Goal: Transaction & Acquisition: Download file/media

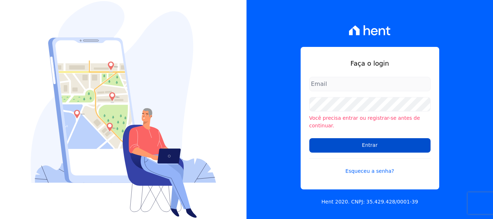
type input "renato.rodrigues@viasul.com"
click at [365, 146] on input "Entrar" at bounding box center [369, 145] width 121 height 14
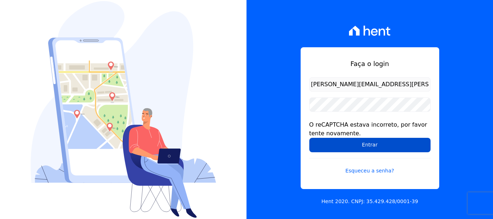
click at [351, 148] on input "Entrar" at bounding box center [369, 145] width 121 height 14
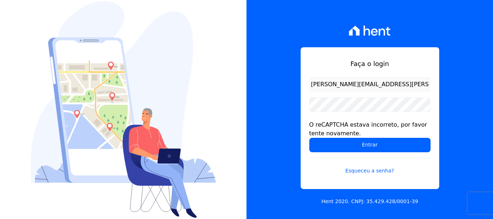
click at [270, 114] on div "Faça o login renato.rodrigues@viasul.com O reCAPTCHA estava incorreto, por favo…" at bounding box center [370, 109] width 247 height 219
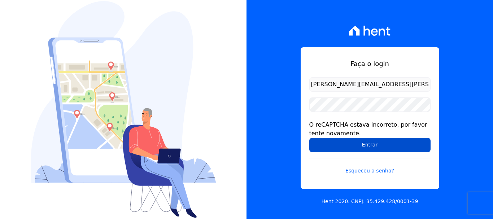
click at [333, 142] on input "Entrar" at bounding box center [369, 145] width 121 height 14
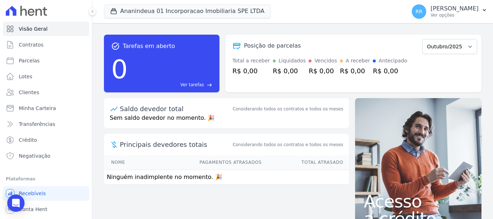
scroll to position [13, 0]
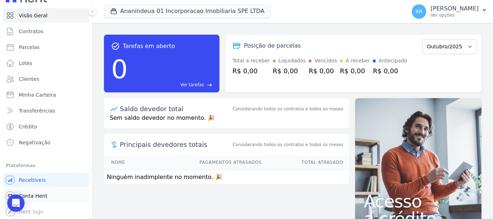
click at [31, 198] on span "Conta Hent" at bounding box center [33, 195] width 29 height 7
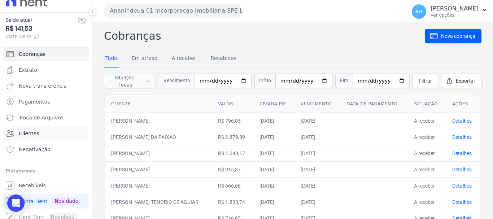
scroll to position [15, 0]
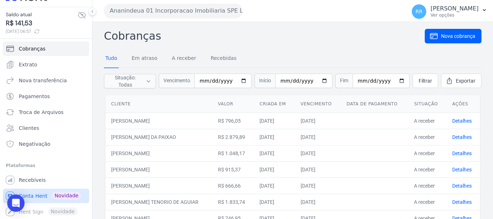
click at [35, 196] on span "Conta Hent" at bounding box center [33, 195] width 29 height 7
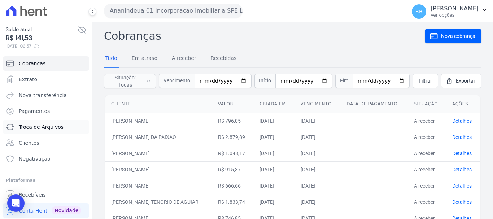
click at [37, 127] on span "Troca de Arquivos" at bounding box center [41, 126] width 45 height 7
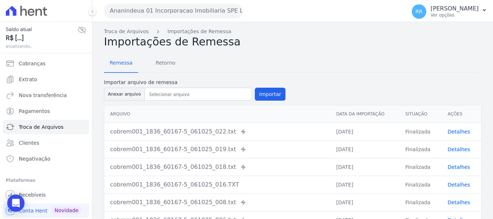
drag, startPoint x: 202, startPoint y: 10, endPoint x: 192, endPoint y: 41, distance: 32.0
click at [202, 10] on button "Ananindeua 01 Incorporacao Imobiliaria SPE LTDA" at bounding box center [173, 11] width 139 height 14
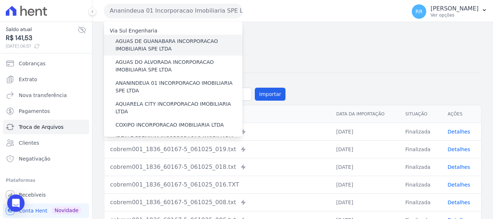
click at [181, 44] on label "AGUAS DE GUANABARA INCORPORACAO IMOBILIARIA SPE LTDA" at bounding box center [179, 45] width 127 height 15
click at [0, 0] on input "AGUAS DE GUANABARA INCORPORACAO IMOBILIARIA SPE LTDA" at bounding box center [0, 0] width 0 height 0
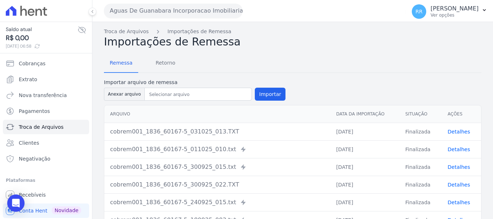
click at [138, 11] on button "Aguas De Guanabara Incorporacao Imobiliaria SPE LTDA" at bounding box center [173, 11] width 139 height 14
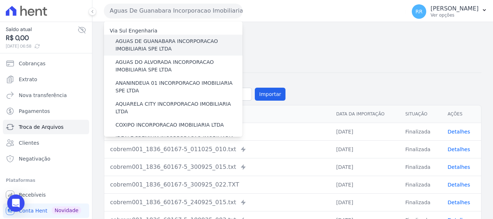
click at [140, 47] on label "AGUAS DE GUANABARA INCORPORACAO IMOBILIARIA SPE LTDA" at bounding box center [179, 45] width 127 height 15
click at [0, 0] on input "AGUAS DE GUANABARA INCORPORACAO IMOBILIARIA SPE LTDA" at bounding box center [0, 0] width 0 height 0
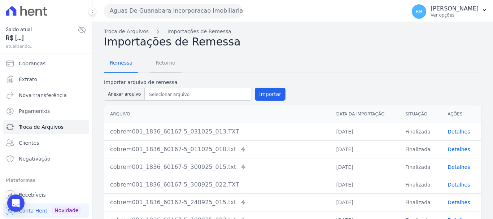
click at [168, 61] on span "Retorno" at bounding box center [165, 63] width 29 height 14
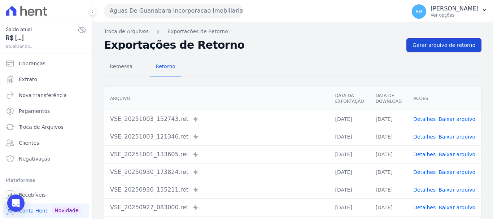
click at [449, 43] on span "Gerar arquivo de retorno" at bounding box center [444, 45] width 63 height 7
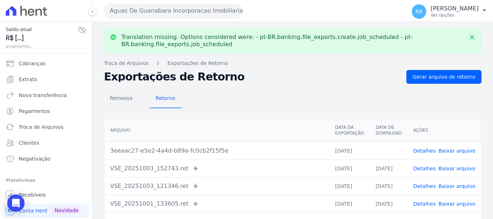
drag, startPoint x: 455, startPoint y: 151, endPoint x: 343, endPoint y: 79, distance: 133.2
click at [454, 151] on link "Baixar arquivo" at bounding box center [457, 151] width 37 height 6
click at [200, 9] on button "Aguas De Guanabara Incorporacao Imobiliaria SPE LTDA" at bounding box center [173, 11] width 139 height 14
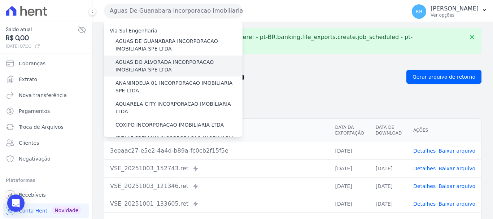
click at [193, 65] on label "AGUAS DO ALVORADA INCORPORACAO IMOBILIARIA SPE LTDA" at bounding box center [179, 65] width 127 height 15
click at [0, 0] on input "AGUAS DO ALVORADA INCORPORACAO IMOBILIARIA SPE LTDA" at bounding box center [0, 0] width 0 height 0
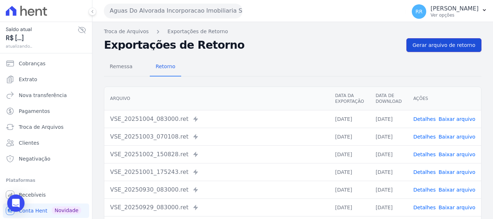
click at [452, 44] on span "Gerar arquivo de retorno" at bounding box center [444, 45] width 63 height 7
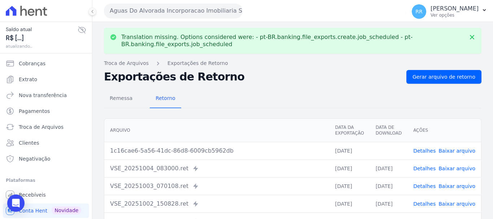
click at [458, 148] on link "Baixar arquivo" at bounding box center [457, 151] width 37 height 6
drag, startPoint x: 171, startPoint y: 10, endPoint x: 171, endPoint y: 17, distance: 6.1
click at [171, 10] on button "Aguas Do Alvorada Incorporacao Imobiliaria SPE LTDA" at bounding box center [173, 11] width 139 height 14
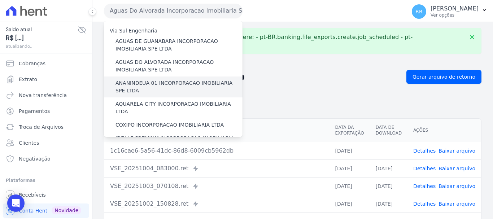
click at [174, 88] on label "ANANINDEUA 01 INCORPORACAO IMOBILIARIA SPE LTDA" at bounding box center [179, 86] width 127 height 15
click at [0, 0] on input "ANANINDEUA 01 INCORPORACAO IMOBILIARIA SPE LTDA" at bounding box center [0, 0] width 0 height 0
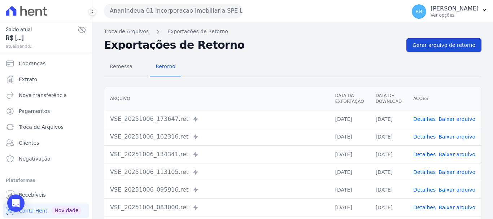
click at [443, 45] on span "Gerar arquivo de retorno" at bounding box center [444, 45] width 63 height 7
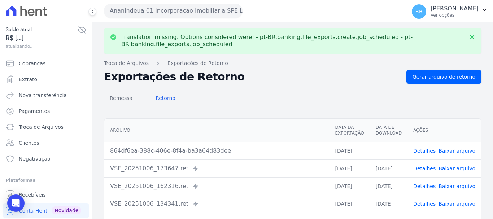
click at [455, 151] on link "Baixar arquivo" at bounding box center [457, 151] width 37 height 6
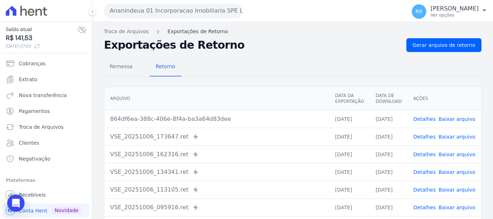
click at [185, 30] on link "Exportações de Retorno" at bounding box center [197, 32] width 61 height 8
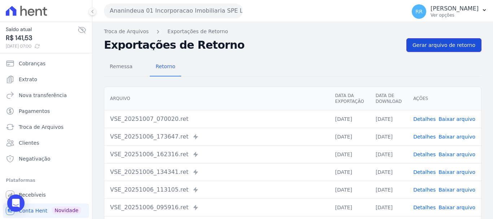
click at [422, 48] on span "Gerar arquivo de retorno" at bounding box center [444, 45] width 63 height 7
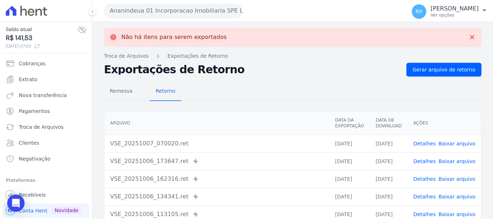
click at [453, 145] on link "Baixar arquivo" at bounding box center [457, 144] width 37 height 6
click at [168, 12] on button "Ananindeua 01 Incorporacao Imobiliaria SPE LTDA" at bounding box center [173, 11] width 139 height 14
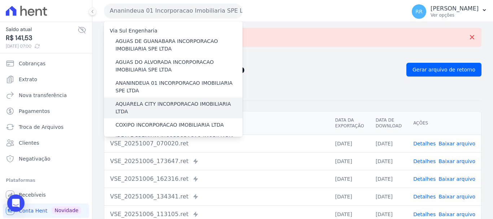
click at [163, 106] on label "AQUARELA CITY INCORPORACAO IMOBILIARIA LTDA" at bounding box center [179, 107] width 127 height 15
click at [0, 0] on input "AQUARELA CITY INCORPORACAO IMOBILIARIA LTDA" at bounding box center [0, 0] width 0 height 0
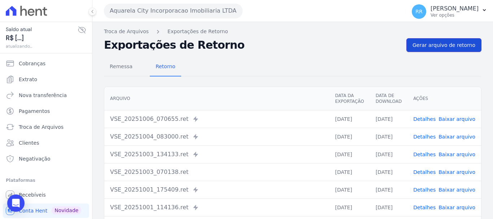
click at [461, 44] on span "Gerar arquivo de retorno" at bounding box center [444, 45] width 63 height 7
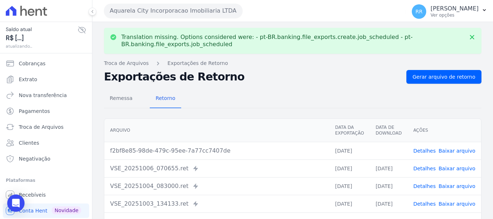
click at [455, 150] on link "Baixar arquivo" at bounding box center [457, 151] width 37 height 6
click at [215, 12] on button "Aquarela City Incorporacao Imobiliaria LTDA" at bounding box center [173, 11] width 139 height 14
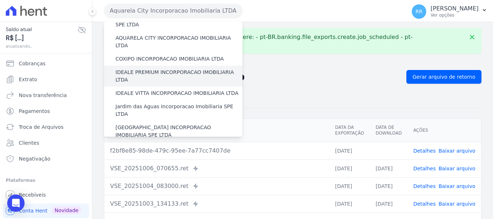
scroll to position [72, 0]
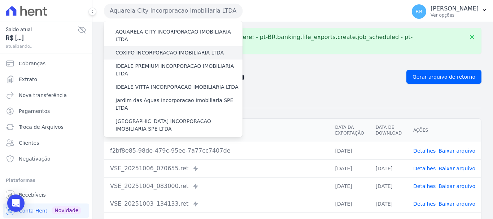
click at [152, 49] on label "COXIPO INCORPORACAO IMOBILIARIA LTDA" at bounding box center [170, 53] width 108 height 8
click at [0, 0] on input "COXIPO INCORPORACAO IMOBILIARIA LTDA" at bounding box center [0, 0] width 0 height 0
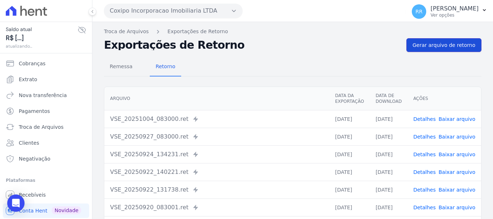
click at [451, 44] on span "Gerar arquivo de retorno" at bounding box center [444, 45] width 63 height 7
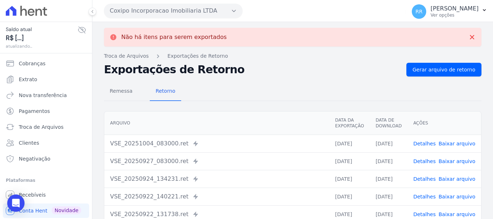
click at [147, 5] on button "Coxipo Incorporacao Imobiliaria LTDA" at bounding box center [173, 11] width 139 height 14
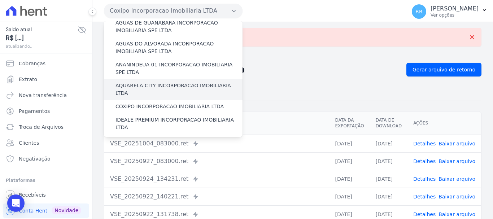
scroll to position [36, 0]
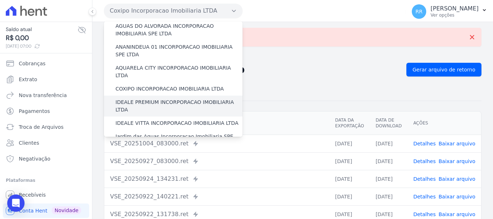
click at [138, 99] on label "IDEALE PREMIUM INCORPORACAO IMOBILIARIA LTDA" at bounding box center [179, 106] width 127 height 15
click at [0, 0] on input "IDEALE PREMIUM INCORPORACAO IMOBILIARIA LTDA" at bounding box center [0, 0] width 0 height 0
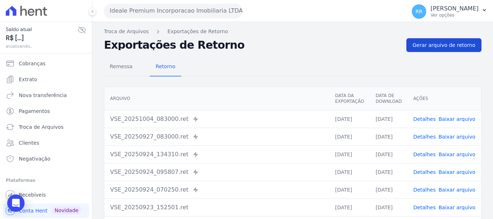
click at [430, 47] on span "Gerar arquivo de retorno" at bounding box center [444, 45] width 63 height 7
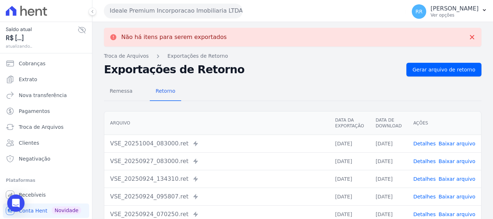
click at [168, 11] on button "Ideale Premium Incorporacao Imobiliaria LTDA" at bounding box center [173, 11] width 139 height 14
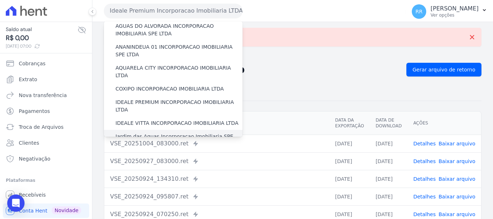
click at [158, 133] on label "Jardim das Aguas Incorporacao Imobiliaria SPE LTDA" at bounding box center [179, 140] width 127 height 15
click at [0, 0] on input "Jardim das Aguas Incorporacao Imobiliaria SPE LTDA" at bounding box center [0, 0] width 0 height 0
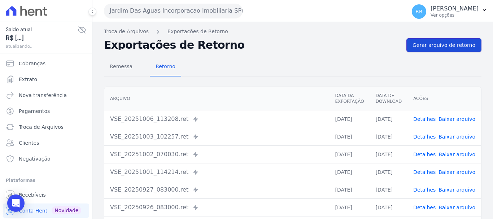
click at [450, 50] on link "Gerar arquivo de retorno" at bounding box center [443, 45] width 75 height 14
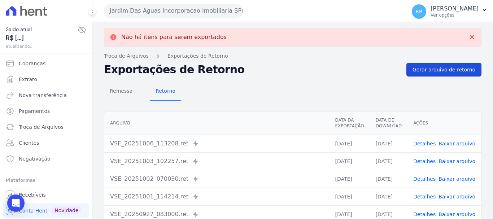
click at [437, 71] on span "Gerar arquivo de retorno" at bounding box center [444, 69] width 63 height 7
click at [436, 67] on span "Gerar arquivo de retorno" at bounding box center [444, 69] width 63 height 7
click at [170, 6] on button "Jardim Das Aguas Incorporacao Imobiliaria SPE LTDA" at bounding box center [173, 11] width 139 height 14
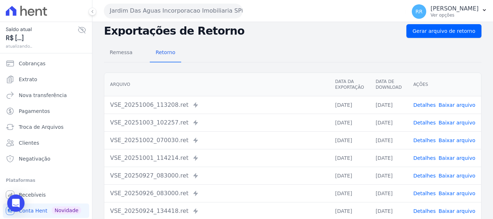
scroll to position [0, 0]
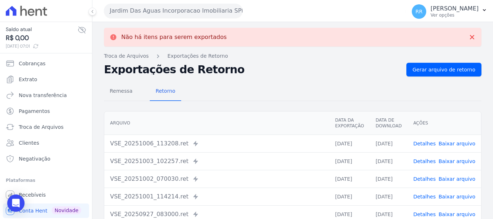
click at [170, 2] on div "Jardim Das Aguas Incorporacao Imobiliaria SPE LTDA Via Sul Engenharia AGUAS DE …" at bounding box center [253, 11] width 299 height 22
click at [169, 8] on button "Jardim Das Aguas Incorporacao Imobiliaria SPE LTDA" at bounding box center [173, 11] width 139 height 14
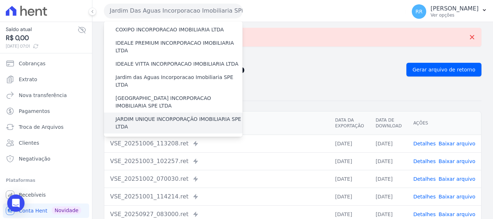
scroll to position [108, 0]
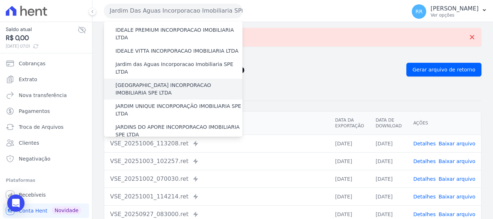
click at [156, 82] on label "[GEOGRAPHIC_DATA] INCORPORACAO IMOBILIARIA SPE LTDA" at bounding box center [179, 89] width 127 height 15
click at [0, 0] on input "[GEOGRAPHIC_DATA] INCORPORACAO IMOBILIARIA SPE LTDA" at bounding box center [0, 0] width 0 height 0
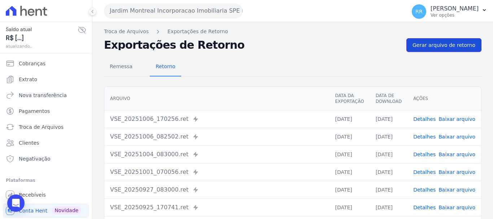
click at [439, 47] on span "Gerar arquivo de retorno" at bounding box center [444, 45] width 63 height 7
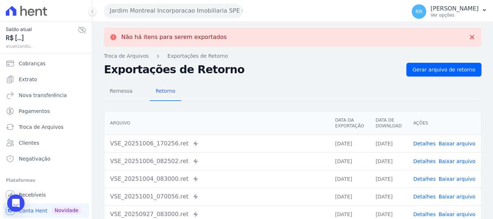
click at [140, 10] on button "Jardim Montreal Incorporacao Imobiliaria SPE LTDA" at bounding box center [173, 11] width 139 height 14
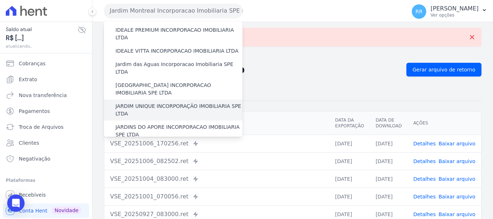
click at [143, 103] on label "JARDIM UNIQUE INCORPORAÇÃO IMOBILIARIA SPE LTDA" at bounding box center [179, 110] width 127 height 15
click at [0, 0] on input "JARDIM UNIQUE INCORPORAÇÃO IMOBILIARIA SPE LTDA" at bounding box center [0, 0] width 0 height 0
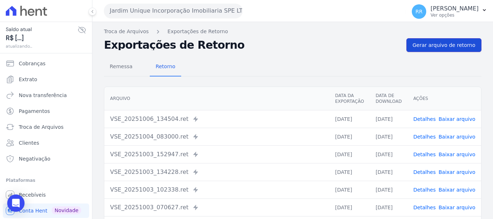
click at [434, 40] on link "Gerar arquivo de retorno" at bounding box center [443, 45] width 75 height 14
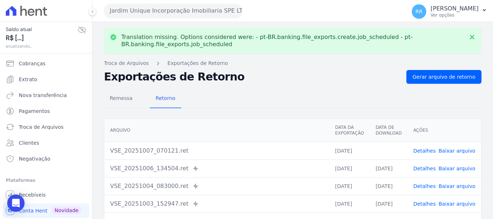
click at [458, 153] on link "Baixar arquivo" at bounding box center [457, 151] width 37 height 6
drag, startPoint x: 165, startPoint y: 14, endPoint x: 158, endPoint y: 35, distance: 22.7
click at [165, 14] on button "Jardim Unique Incorporação Imobiliaria SPE LTDA" at bounding box center [173, 11] width 139 height 14
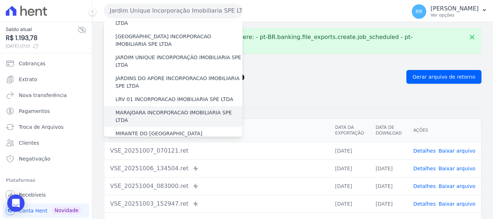
scroll to position [144, 0]
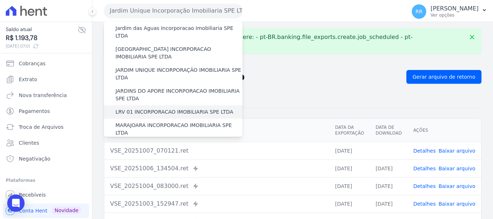
click at [160, 108] on label "LRV 01 INCORPORACAO IMOBILIARIA SPE LTDA" at bounding box center [175, 112] width 118 height 8
click at [0, 0] on input "LRV 01 INCORPORACAO IMOBILIARIA SPE LTDA" at bounding box center [0, 0] width 0 height 0
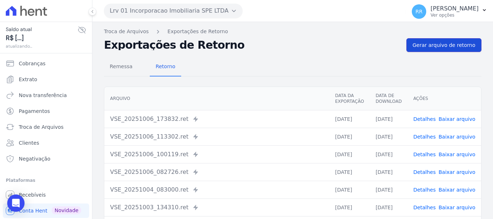
click at [421, 51] on link "Gerar arquivo de retorno" at bounding box center [443, 45] width 75 height 14
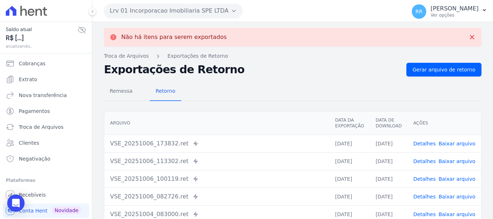
click at [148, 6] on button "Lrv 01 Incorporacao Imobiliaria SPE LTDA" at bounding box center [173, 11] width 139 height 14
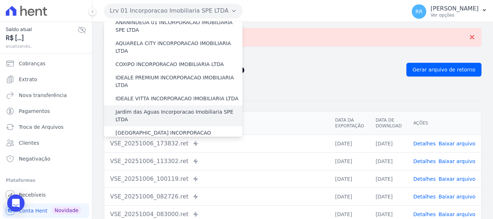
scroll to position [180, 0]
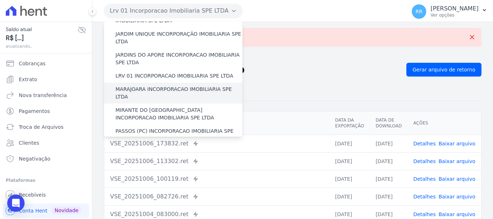
click at [154, 86] on label "MARAJOARA INCORPORACAO IMOBILIARIA SPE LTDA" at bounding box center [179, 93] width 127 height 15
click at [0, 0] on input "MARAJOARA INCORPORACAO IMOBILIARIA SPE LTDA" at bounding box center [0, 0] width 0 height 0
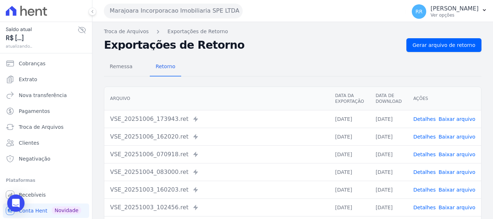
click at [427, 38] on div "Troca de Arquivos Exportações de Retorno Exportações de Retorno Gerar arquivo d…" at bounding box center [292, 170] width 401 height 297
click at [427, 46] on span "Gerar arquivo de retorno" at bounding box center [444, 45] width 63 height 7
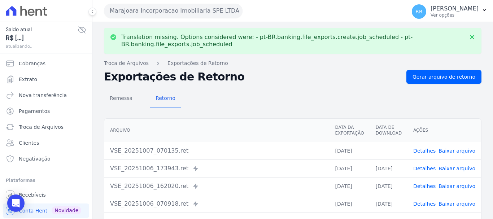
click at [196, 12] on button "Marajoara Incorporacao Imobiliaria SPE LTDA" at bounding box center [173, 11] width 139 height 14
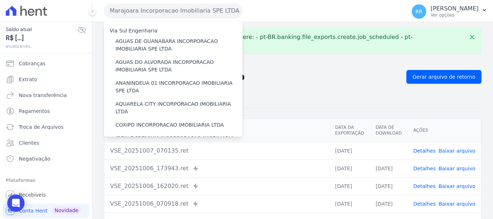
click at [457, 152] on link "Baixar arquivo" at bounding box center [457, 151] width 37 height 6
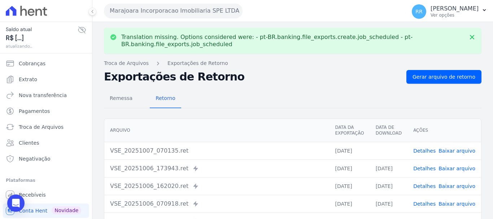
click at [165, 13] on button "Marajoara Incorporacao Imobiliaria SPE LTDA" at bounding box center [173, 11] width 139 height 14
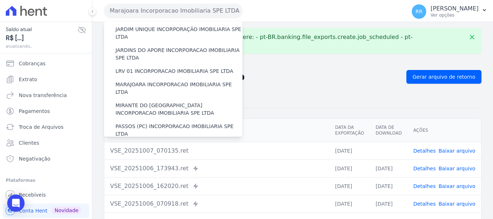
scroll to position [171, 0]
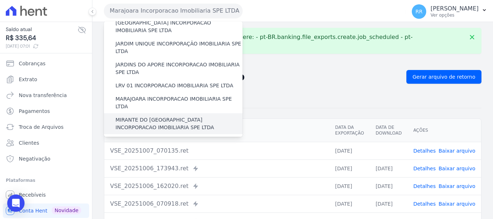
click at [146, 116] on label "MIRANTE DO [GEOGRAPHIC_DATA] INCORPORACAO IMOBILIARIA SPE LTDA" at bounding box center [179, 123] width 127 height 15
click at [0, 0] on input "MIRANTE DO [GEOGRAPHIC_DATA] INCORPORACAO IMOBILIARIA SPE LTDA" at bounding box center [0, 0] width 0 height 0
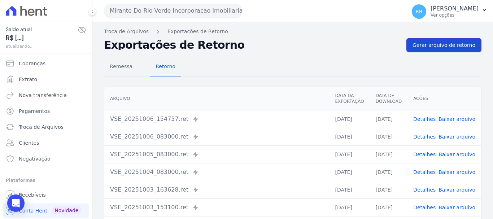
click at [441, 44] on span "Gerar arquivo de retorno" at bounding box center [444, 45] width 63 height 7
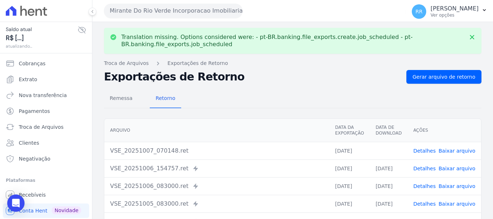
click at [458, 153] on link "Baixar arquivo" at bounding box center [457, 151] width 37 height 6
click at [158, 12] on button "Mirante Do Rio Verde Incorporacao Imobiliaria SPE LTDA" at bounding box center [173, 11] width 139 height 14
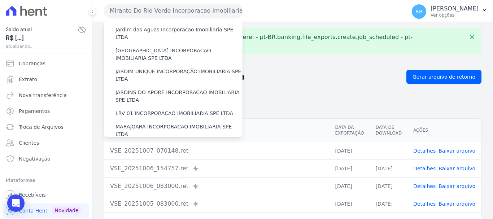
scroll to position [180, 0]
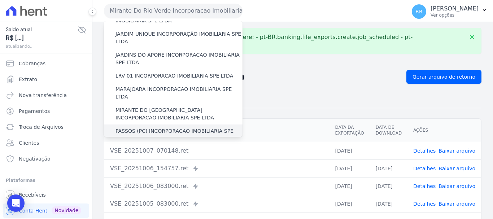
click at [156, 127] on label "PASSOS (PC) INCORPORACAO IMOBILIARIA SPE LTDA" at bounding box center [179, 134] width 127 height 15
click at [0, 0] on input "PASSOS (PC) INCORPORACAO IMOBILIARIA SPE LTDA" at bounding box center [0, 0] width 0 height 0
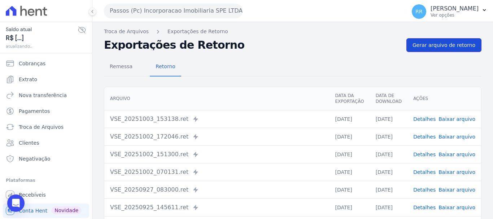
click at [434, 39] on link "Gerar arquivo de retorno" at bounding box center [443, 45] width 75 height 14
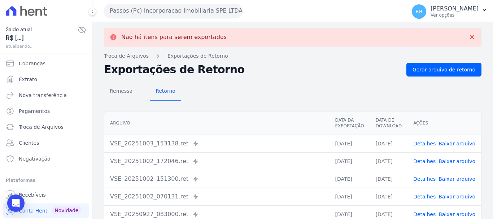
click at [203, 14] on button "Passos (Pc) Incorporacao Imobiliaria SPE LTDA" at bounding box center [173, 11] width 139 height 14
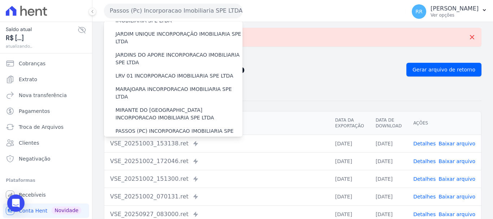
click at [173, 145] on div "POCOS INCORPORACAO IMOBILIARIA LTDA" at bounding box center [173, 151] width 139 height 13
click at [173, 148] on label "POCOS INCORPORACAO IMOBILIARIA LTDA" at bounding box center [169, 152] width 107 height 8
click at [0, 0] on input "POCOS INCORPORACAO IMOBILIARIA LTDA" at bounding box center [0, 0] width 0 height 0
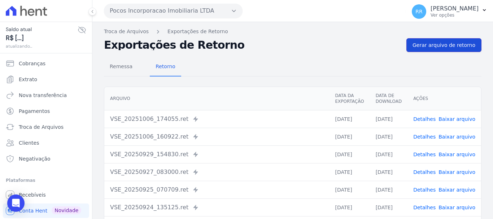
click at [429, 45] on span "Gerar arquivo de retorno" at bounding box center [444, 45] width 63 height 7
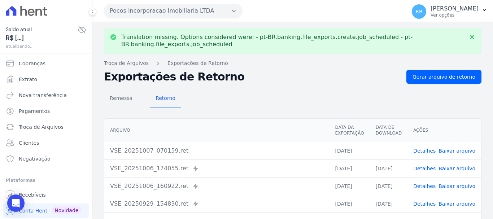
click at [450, 149] on link "Baixar arquivo" at bounding box center [457, 151] width 37 height 6
click at [174, 8] on button "Pocos Incorporacao Imobiliaria LTDA" at bounding box center [173, 11] width 139 height 14
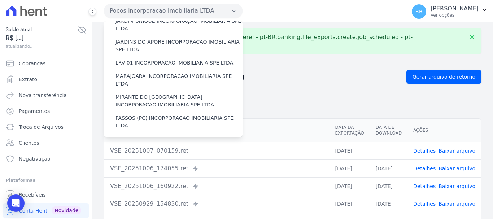
scroll to position [217, 0]
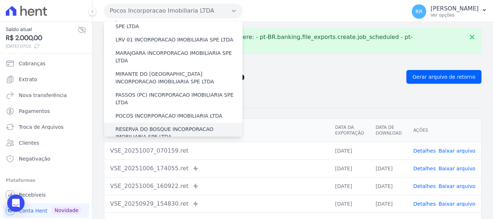
click at [156, 126] on label "RESERVA DO BOSQUE INCORPORACAO IMOBILIARIA SPE LTDA" at bounding box center [179, 133] width 127 height 15
click at [0, 0] on input "RESERVA DO BOSQUE INCORPORACAO IMOBILIARIA SPE LTDA" at bounding box center [0, 0] width 0 height 0
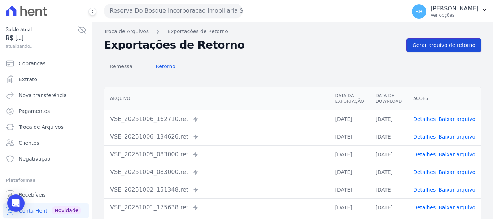
click at [444, 51] on link "Gerar arquivo de retorno" at bounding box center [443, 45] width 75 height 14
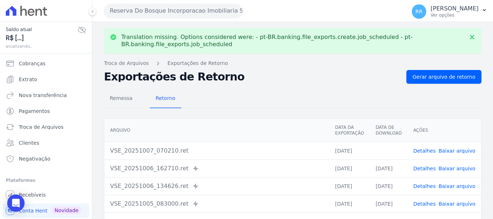
click at [462, 150] on link "Baixar arquivo" at bounding box center [457, 151] width 37 height 6
click at [192, 13] on button "Reserva Do Bosque Incorporacao Imobiliaria SPE LTDA" at bounding box center [173, 11] width 139 height 14
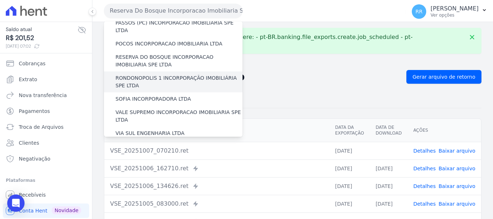
scroll to position [253, 0]
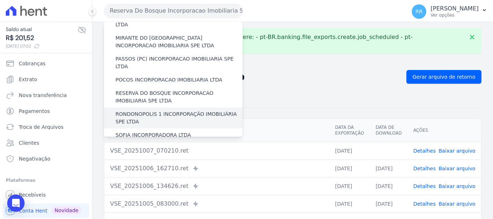
click at [154, 108] on div "RONDONOPOLIS 1 INCORPORAÇÃO IMOBILIÁRIA SPE LTDA" at bounding box center [173, 118] width 139 height 21
click at [154, 110] on label "RONDONOPOLIS 1 INCORPORAÇÃO IMOBILIÁRIA SPE LTDA" at bounding box center [179, 117] width 127 height 15
click at [0, 0] on input "RONDONOPOLIS 1 INCORPORAÇÃO IMOBILIÁRIA SPE LTDA" at bounding box center [0, 0] width 0 height 0
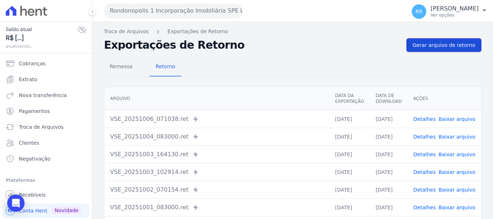
click at [432, 49] on link "Gerar arquivo de retorno" at bounding box center [443, 45] width 75 height 14
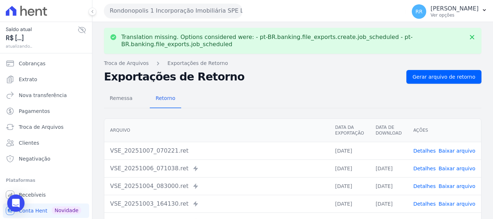
click at [447, 149] on link "Baixar arquivo" at bounding box center [457, 151] width 37 height 6
click at [152, 13] on button "Rondonopolis 1 Incorporação Imobiliária SPE LTDA" at bounding box center [173, 11] width 139 height 14
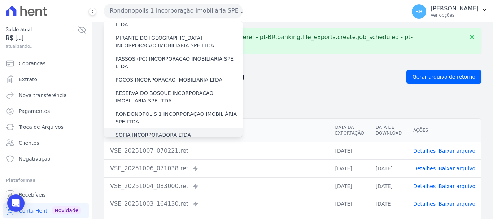
click at [151, 131] on label "SOFIA INCORPORADORA LTDA" at bounding box center [153, 135] width 75 height 8
click at [0, 0] on input "SOFIA INCORPORADORA LTDA" at bounding box center [0, 0] width 0 height 0
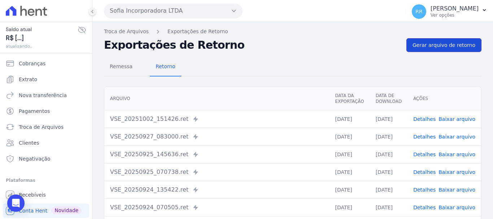
click at [450, 46] on span "Gerar arquivo de retorno" at bounding box center [444, 45] width 63 height 7
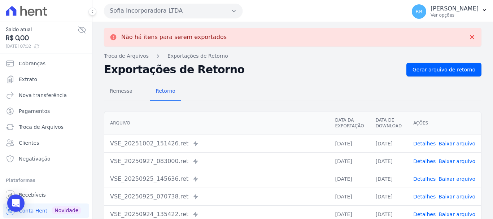
click at [180, 9] on button "Sofia Incorporadora LTDA" at bounding box center [173, 11] width 139 height 14
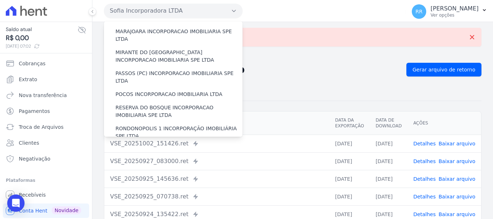
scroll to position [315, 0]
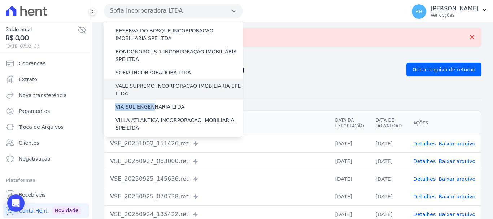
drag, startPoint x: 150, startPoint y: 69, endPoint x: 149, endPoint y: 53, distance: 15.5
click at [149, 82] on label "VALE SUPREMO INCORPORACAO IMOBILIARIA SPE LTDA" at bounding box center [179, 89] width 127 height 15
click at [0, 0] on input "VALE SUPREMO INCORPORACAO IMOBILIARIA SPE LTDA" at bounding box center [0, 0] width 0 height 0
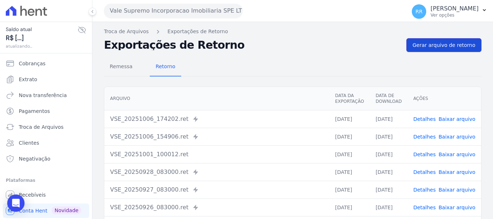
click at [426, 43] on span "Gerar arquivo de retorno" at bounding box center [444, 45] width 63 height 7
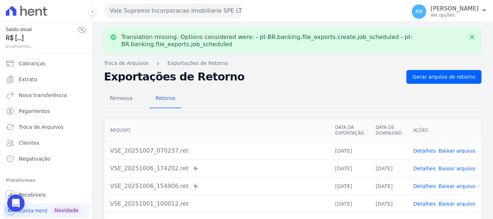
click at [450, 149] on link "Baixar arquivo" at bounding box center [457, 151] width 37 height 6
drag, startPoint x: 155, startPoint y: 7, endPoint x: 152, endPoint y: 25, distance: 18.3
click at [154, 6] on button "Vale Supremo Incorporacao Imobiliaria SPE LTDA" at bounding box center [173, 11] width 139 height 14
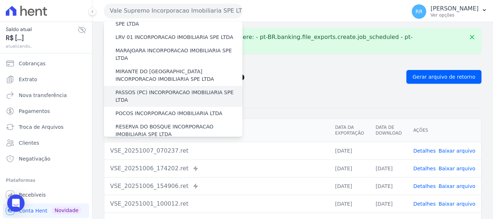
scroll to position [289, 0]
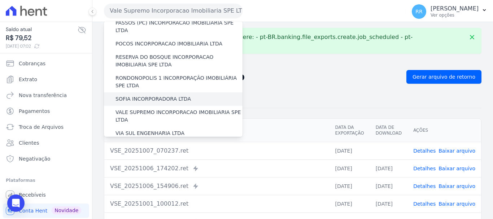
click at [139, 95] on label "SOFIA INCORPORADORA LTDA" at bounding box center [153, 99] width 75 height 8
click at [0, 0] on input "SOFIA INCORPORADORA LTDA" at bounding box center [0, 0] width 0 height 0
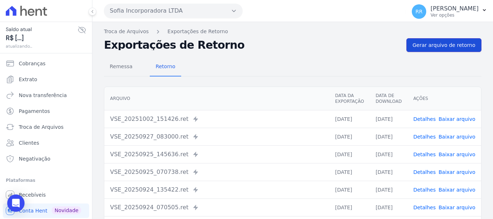
click at [434, 41] on link "Gerar arquivo de retorno" at bounding box center [443, 45] width 75 height 14
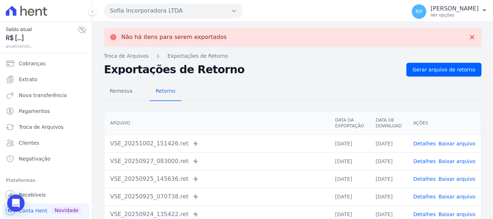
click at [155, 9] on button "Sofia Incorporadora LTDA" at bounding box center [173, 11] width 139 height 14
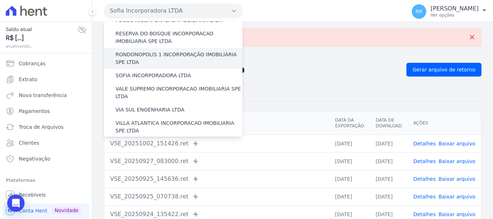
scroll to position [315, 0]
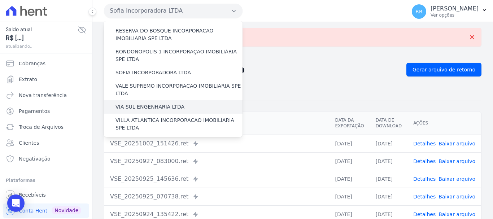
click at [143, 103] on label "VIA SUL ENGENHARIA LTDA" at bounding box center [150, 107] width 69 height 8
click at [0, 0] on input "VIA SUL ENGENHARIA LTDA" at bounding box center [0, 0] width 0 height 0
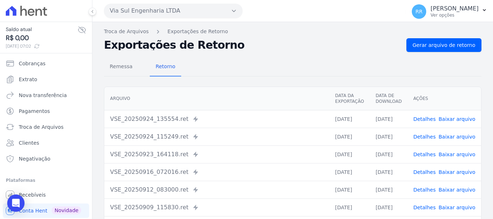
click at [434, 54] on div "Remessa Retorno Arquivo Data da Exportação Data de Download Ações VSE_20250924_…" at bounding box center [293, 182] width 378 height 261
click at [435, 51] on link "Gerar arquivo de retorno" at bounding box center [443, 45] width 75 height 14
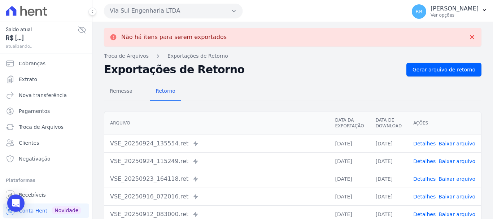
click at [138, 10] on button "Via Sul Engenharia LTDA" at bounding box center [173, 11] width 139 height 14
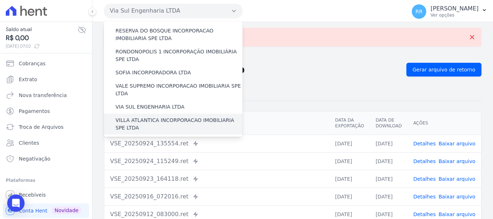
click at [134, 117] on label "VILLA ATLANTICA INCORPORACAO IMOBILIARIA SPE LTDA" at bounding box center [179, 124] width 127 height 15
click at [0, 0] on input "VILLA ATLANTICA INCORPORACAO IMOBILIARIA SPE LTDA" at bounding box center [0, 0] width 0 height 0
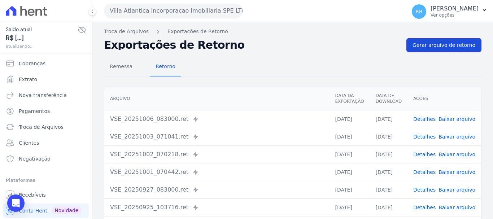
click at [454, 45] on span "Gerar arquivo de retorno" at bounding box center [444, 45] width 63 height 7
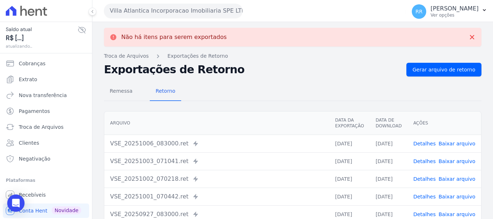
click at [196, 10] on button "Villa Atlantica Incorporacao Imobiliaria SPE LTDA" at bounding box center [173, 11] width 139 height 14
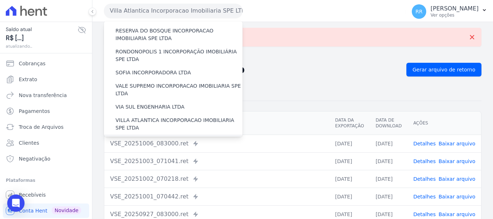
click at [152, 138] on label "[GEOGRAPHIC_DATA] INCORPORACAO IMOBILIARIA SPE LTDA" at bounding box center [179, 145] width 127 height 15
click at [0, 0] on input "[GEOGRAPHIC_DATA] INCORPORACAO IMOBILIARIA SPE LTDA" at bounding box center [0, 0] width 0 height 0
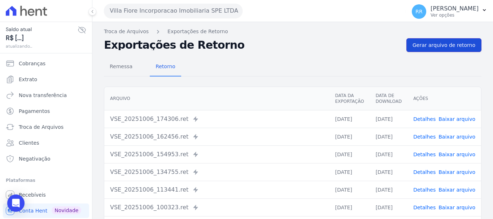
click at [436, 44] on span "Gerar arquivo de retorno" at bounding box center [444, 45] width 63 height 7
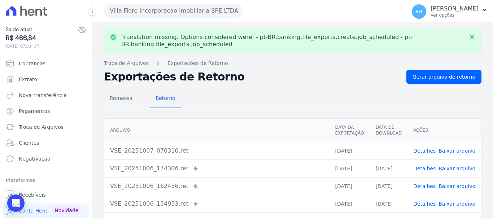
click at [457, 149] on link "Baixar arquivo" at bounding box center [457, 151] width 37 height 6
drag, startPoint x: 180, startPoint y: 9, endPoint x: 178, endPoint y: 18, distance: 9.6
click at [180, 9] on button "Villa Fiore Incorporacao Imobiliaria SPE LTDA" at bounding box center [173, 11] width 139 height 14
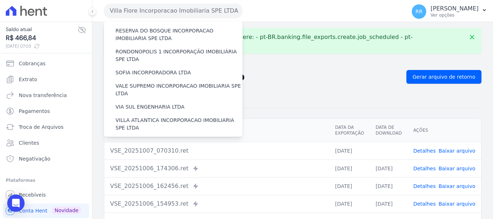
click at [135, 158] on label "VILLA TROPICAL INCORPORAÇÃO IMOBILIÁRIA SPE LTDA" at bounding box center [179, 165] width 127 height 15
click at [0, 0] on input "VILLA TROPICAL INCORPORAÇÃO IMOBILIÁRIA SPE LTDA" at bounding box center [0, 0] width 0 height 0
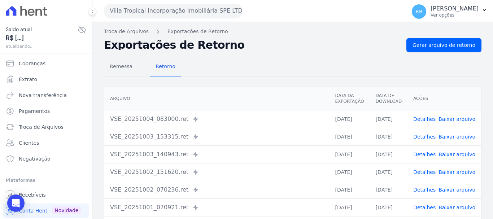
click at [448, 38] on div "Troca de Arquivos Exportações de Retorno Exportações de Retorno Gerar arquivo d…" at bounding box center [292, 170] width 401 height 297
click at [446, 43] on span "Gerar arquivo de retorno" at bounding box center [444, 45] width 63 height 7
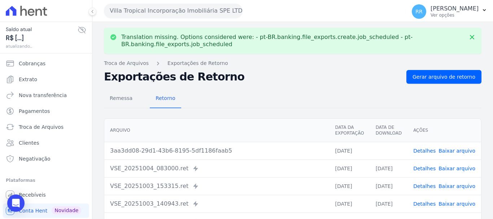
click at [456, 150] on link "Baixar arquivo" at bounding box center [457, 151] width 37 height 6
drag, startPoint x: 445, startPoint y: 152, endPoint x: 396, endPoint y: 154, distance: 48.4
click at [445, 152] on link "Baixar arquivo" at bounding box center [457, 151] width 37 height 6
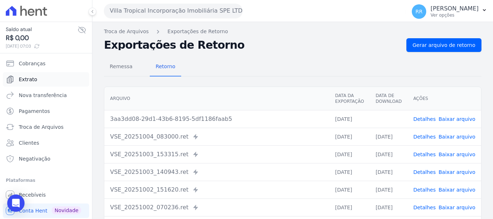
click at [22, 80] on span "Extrato" at bounding box center [28, 79] width 18 height 7
click at [121, 16] on button "Villa Tropical Incorporação Imobiliária SPE LTDA" at bounding box center [173, 11] width 139 height 14
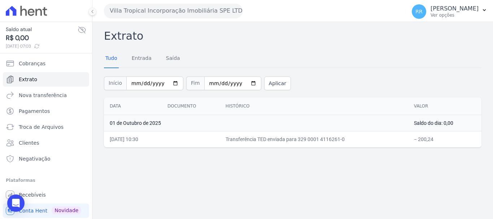
click at [122, 12] on button "Villa Tropical Incorporação Imobiliária SPE LTDA" at bounding box center [173, 11] width 139 height 14
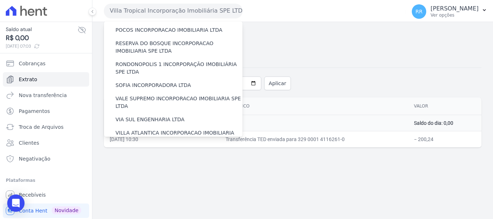
scroll to position [315, 0]
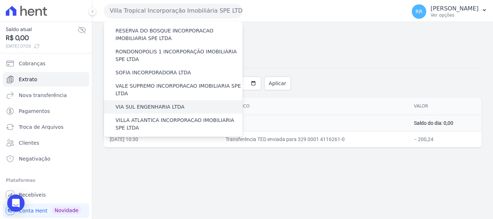
click at [127, 103] on label "VIA SUL ENGENHARIA LTDA" at bounding box center [150, 107] width 69 height 8
click at [0, 0] on input "VIA SUL ENGENHARIA LTDA" at bounding box center [0, 0] width 0 height 0
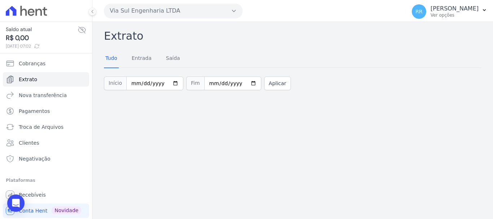
click at [130, 17] on button "Via Sul Engenharia LTDA" at bounding box center [173, 11] width 139 height 14
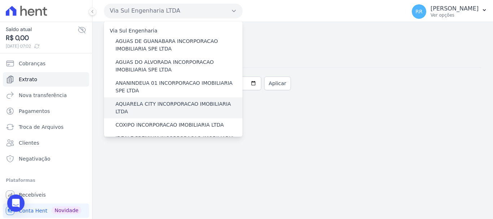
click at [122, 104] on label "AQUARELA CITY INCORPORACAO IMOBILIARIA LTDA" at bounding box center [179, 107] width 127 height 15
click at [0, 0] on input "AQUARELA CITY INCORPORACAO IMOBILIARIA LTDA" at bounding box center [0, 0] width 0 height 0
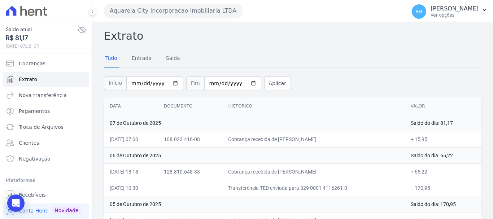
click at [179, 9] on button "Aquarela City Incorporacao Imobiliaria LTDA" at bounding box center [173, 11] width 139 height 14
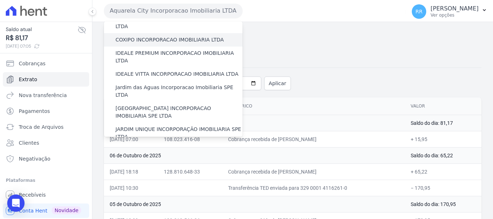
scroll to position [72, 0]
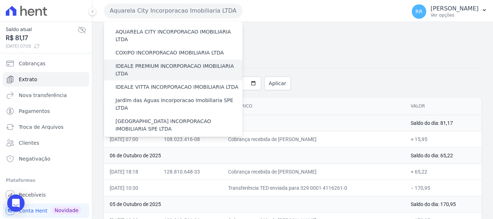
click at [138, 62] on div "IDEALE PREMIUM INCORPORACAO IMOBILIARIA LTDA" at bounding box center [173, 70] width 139 height 21
click at [138, 62] on label "IDEALE PREMIUM INCORPORACAO IMOBILIARIA LTDA" at bounding box center [179, 69] width 127 height 15
click at [0, 0] on input "IDEALE PREMIUM INCORPORACAO IMOBILIARIA LTDA" at bounding box center [0, 0] width 0 height 0
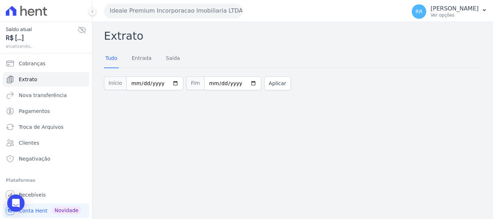
click at [144, 11] on button "Ideale Premium Incorporacao Imobiliaria LTDA" at bounding box center [173, 11] width 139 height 14
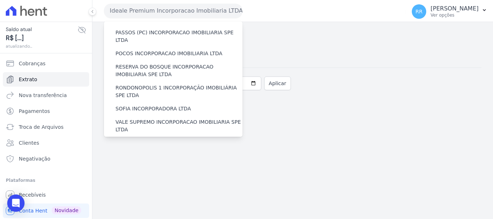
scroll to position [243, 0]
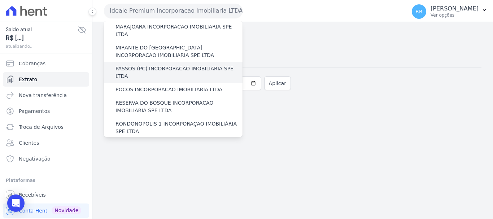
click at [148, 65] on label "PASSOS (PC) INCORPORACAO IMOBILIARIA SPE LTDA" at bounding box center [179, 72] width 127 height 15
click at [0, 0] on input "PASSOS (PC) INCORPORACAO IMOBILIARIA SPE LTDA" at bounding box center [0, 0] width 0 height 0
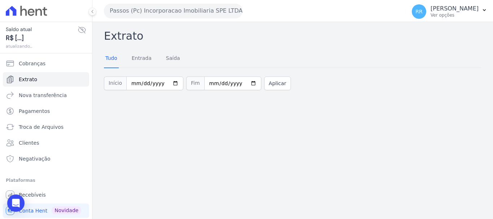
click at [150, 16] on button "Passos (Pc) Incorporacao Imobiliaria SPE LTDA" at bounding box center [173, 11] width 139 height 14
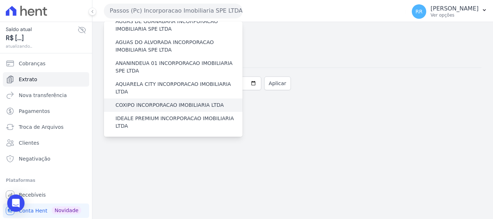
scroll to position [36, 0]
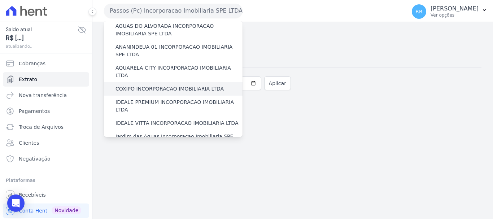
click at [127, 85] on label "COXIPO INCORPORACAO IMOBILIARIA LTDA" at bounding box center [170, 89] width 108 height 8
click at [0, 0] on input "COXIPO INCORPORACAO IMOBILIARIA LTDA" at bounding box center [0, 0] width 0 height 0
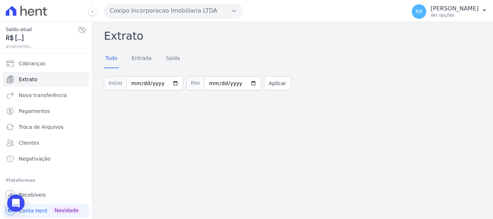
click at [129, 16] on button "Coxipo Incorporacao Imobiliaria LTDA" at bounding box center [173, 11] width 139 height 14
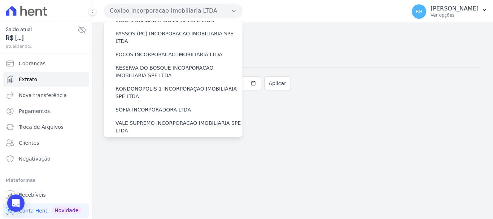
scroll to position [289, 0]
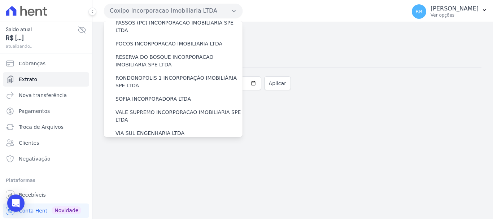
click at [124, 143] on label "VILLA ATLANTICA INCORPORACAO IMOBILIARIA SPE LTDA" at bounding box center [179, 150] width 127 height 15
click at [0, 0] on input "VILLA ATLANTICA INCORPORACAO IMOBILIARIA SPE LTDA" at bounding box center [0, 0] width 0 height 0
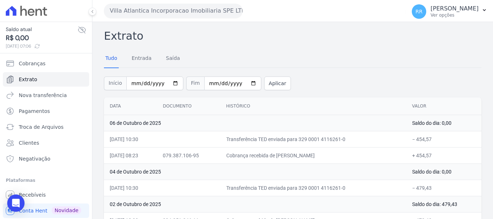
click at [170, 15] on button "Villa Atlantica Incorporacao Imobiliaria SPE LTDA" at bounding box center [173, 11] width 139 height 14
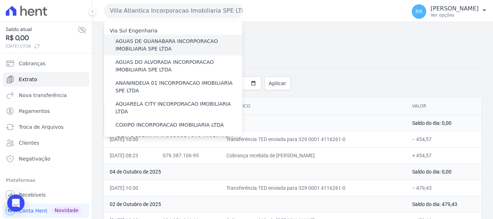
click at [135, 42] on label "AGUAS DE GUANABARA INCORPORACAO IMOBILIARIA SPE LTDA" at bounding box center [179, 45] width 127 height 15
click at [0, 0] on input "AGUAS DE GUANABARA INCORPORACAO IMOBILIARIA SPE LTDA" at bounding box center [0, 0] width 0 height 0
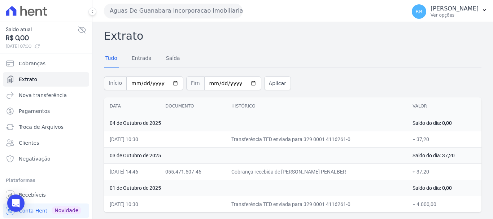
click at [177, 17] on button "Aguas De Guanabara Incorporacao Imobiliaria SPE LTDA" at bounding box center [173, 11] width 139 height 14
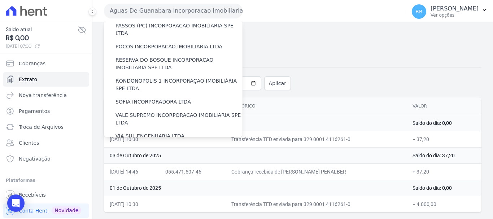
scroll to position [315, 0]
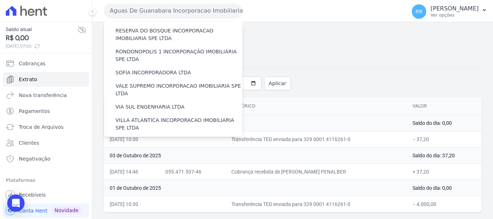
click at [118, 158] on label "VILLA TROPICAL INCORPORAÇÃO IMOBILIÁRIA SPE LTDA" at bounding box center [179, 165] width 127 height 15
click at [0, 0] on input "VILLA TROPICAL INCORPORAÇÃO IMOBILIÁRIA SPE LTDA" at bounding box center [0, 0] width 0 height 0
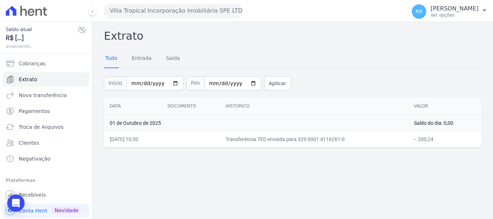
click at [125, 11] on button "Villa Tropical Incorporação Imobiliária SPE LTDA" at bounding box center [173, 11] width 139 height 14
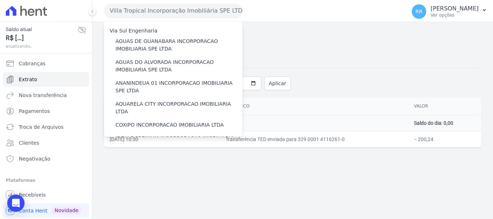
click at [134, 14] on button "Villa Tropical Incorporação Imobiliária SPE LTDA" at bounding box center [173, 11] width 139 height 14
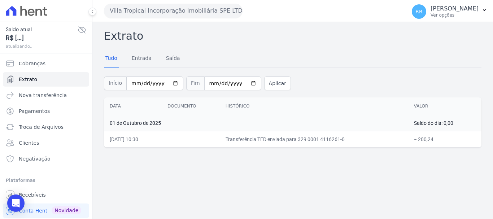
click at [134, 14] on button "Villa Tropical Incorporação Imobiliária SPE LTDA" at bounding box center [173, 11] width 139 height 14
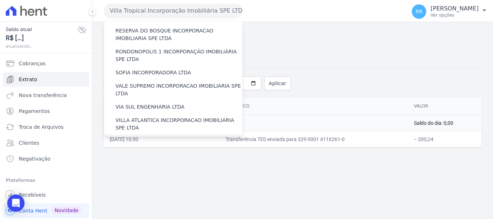
click at [128, 138] on label "[GEOGRAPHIC_DATA] INCORPORACAO IMOBILIARIA SPE LTDA" at bounding box center [179, 145] width 127 height 15
click at [0, 0] on input "[GEOGRAPHIC_DATA] INCORPORACAO IMOBILIARIA SPE LTDA" at bounding box center [0, 0] width 0 height 0
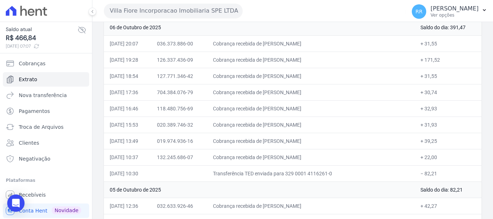
scroll to position [108, 0]
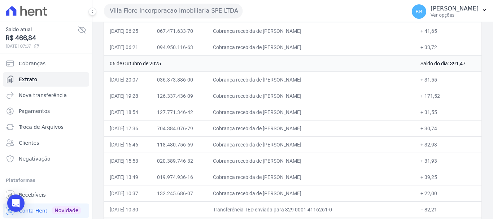
click at [148, 11] on button "Villa Fiore Incorporacao Imobiliaria SPE LTDA" at bounding box center [173, 11] width 139 height 14
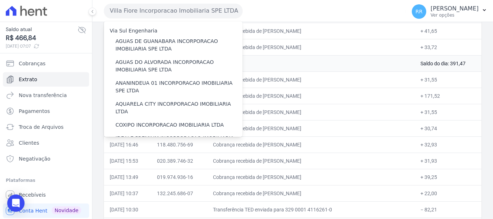
click at [129, 14] on button "Villa Fiore Incorporacao Imobiliaria SPE LTDA" at bounding box center [173, 11] width 139 height 14
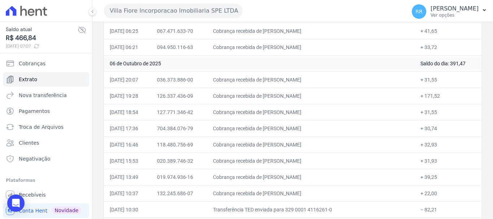
click at [126, 20] on div "Villa Fiore Incorporacao Imobiliaria SPE LTDA Via Sul Engenharia AGUAS DE GUANA…" at bounding box center [253, 11] width 299 height 22
click at [127, 11] on button "Villa Fiore Incorporacao Imobiliaria SPE LTDA" at bounding box center [173, 11] width 139 height 14
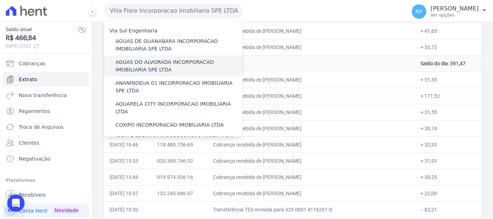
click at [125, 64] on label "AGUAS DO ALVORADA INCORPORACAO IMOBILIARIA SPE LTDA" at bounding box center [179, 65] width 127 height 15
click at [0, 0] on input "AGUAS DO ALVORADA INCORPORACAO IMOBILIARIA SPE LTDA" at bounding box center [0, 0] width 0 height 0
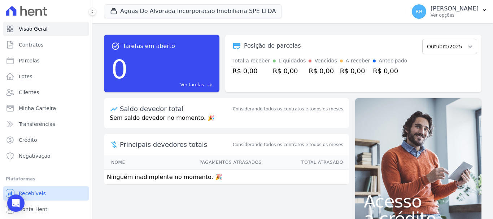
scroll to position [13, 0]
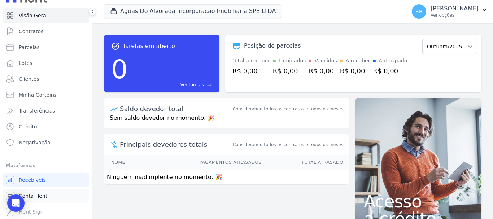
click at [33, 196] on span "Conta Hent" at bounding box center [33, 195] width 29 height 7
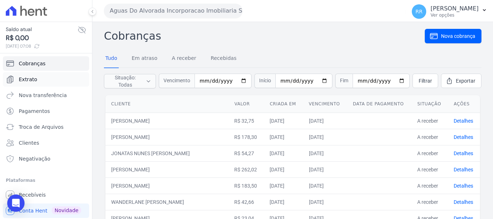
click at [29, 78] on span "Extrato" at bounding box center [28, 79] width 18 height 7
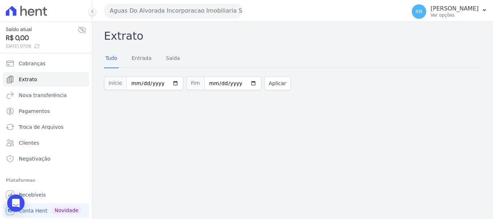
click at [146, 15] on button "Aguas Do Alvorada Incorporacao Imobiliaria SPE LTDA" at bounding box center [173, 11] width 139 height 14
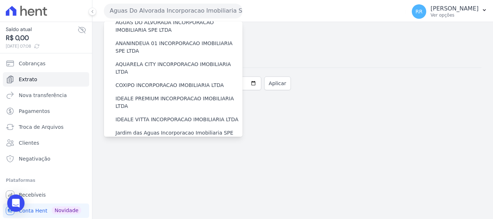
scroll to position [108, 0]
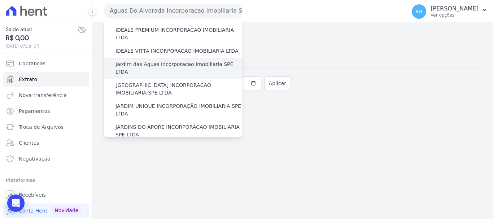
click at [135, 61] on label "Jardim das Aguas Incorporacao Imobiliaria SPE LTDA" at bounding box center [179, 68] width 127 height 15
click at [0, 0] on input "Jardim das Aguas Incorporacao Imobiliaria SPE LTDA" at bounding box center [0, 0] width 0 height 0
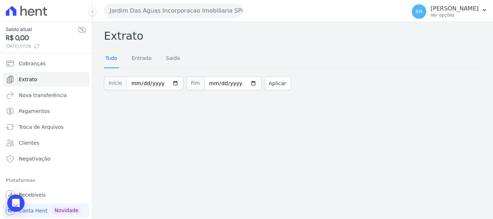
drag, startPoint x: 140, startPoint y: 8, endPoint x: 139, endPoint y: 13, distance: 5.5
click at [140, 8] on button "Jardim Das Aguas Incorporacao Imobiliaria SPE LTDA" at bounding box center [173, 11] width 139 height 14
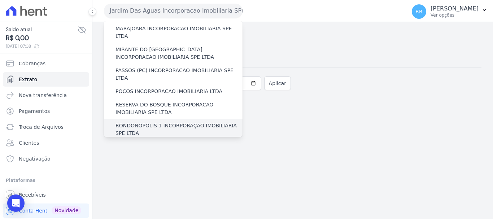
scroll to position [253, 0]
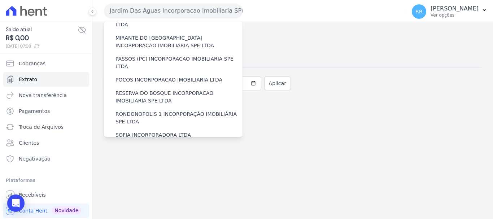
click at [116, 145] on label "VALE SUPREMO INCORPORACAO IMOBILIARIA SPE LTDA" at bounding box center [179, 152] width 127 height 15
click at [0, 0] on input "VALE SUPREMO INCORPORACAO IMOBILIARIA SPE LTDA" at bounding box center [0, 0] width 0 height 0
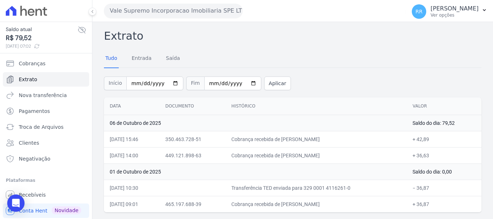
drag, startPoint x: 143, startPoint y: 6, endPoint x: 140, endPoint y: 13, distance: 7.5
click at [143, 6] on button "Vale Supremo Incorporacao Imobiliaria SPE LTDA" at bounding box center [173, 11] width 139 height 14
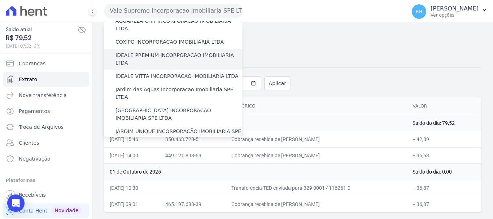
scroll to position [144, 0]
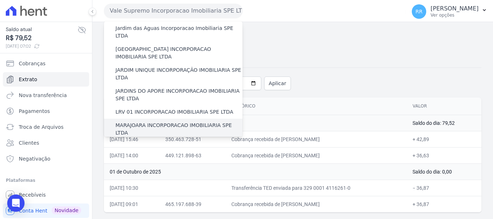
click at [119, 122] on label "MARAJOARA INCORPORACAO IMOBILIARIA SPE LTDA" at bounding box center [179, 129] width 127 height 15
click at [0, 0] on input "MARAJOARA INCORPORACAO IMOBILIARIA SPE LTDA" at bounding box center [0, 0] width 0 height 0
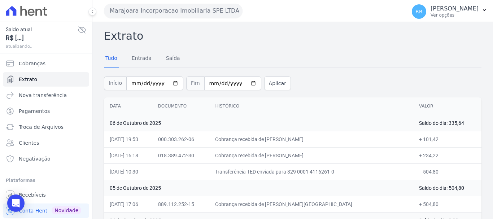
click at [54, 39] on span "R$ [...]" at bounding box center [42, 38] width 72 height 10
click at [119, 21] on div "Marajoara Incorporacao Imobiliaria SPE LTDA Via Sul Engenharia AGUAS DE GUANABA…" at bounding box center [253, 11] width 299 height 22
click at [119, 12] on button "Marajoara Incorporacao Imobiliaria SPE LTDA" at bounding box center [173, 11] width 139 height 14
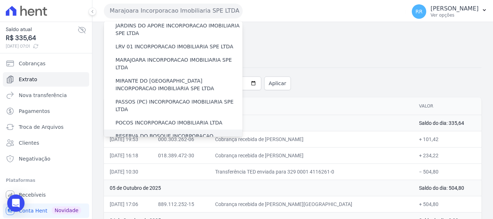
scroll to position [217, 0]
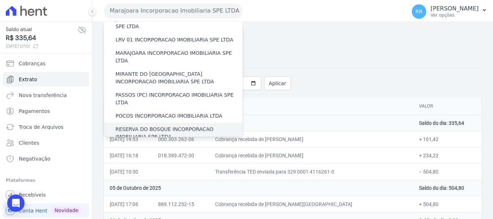
click at [118, 126] on label "RESERVA DO BOSQUE INCORPORACAO IMOBILIARIA SPE LTDA" at bounding box center [179, 133] width 127 height 15
click at [0, 0] on input "RESERVA DO BOSQUE INCORPORACAO IMOBILIARIA SPE LTDA" at bounding box center [0, 0] width 0 height 0
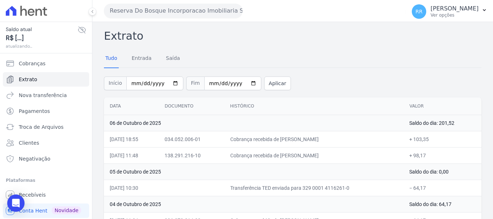
click at [156, 5] on button "Reserva Do Bosque Incorporacao Imobiliaria SPE LTDA" at bounding box center [173, 11] width 139 height 14
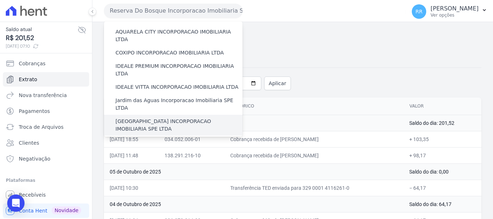
scroll to position [144, 0]
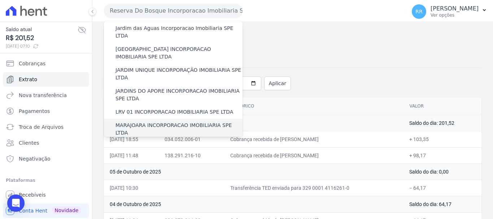
click at [113, 119] on div "MARAJOARA INCORPORACAO IMOBILIARIA SPE LTDA" at bounding box center [173, 129] width 139 height 21
click at [117, 122] on label "MARAJOARA INCORPORACAO IMOBILIARIA SPE LTDA" at bounding box center [179, 129] width 127 height 15
click at [0, 0] on input "MARAJOARA INCORPORACAO IMOBILIARIA SPE LTDA" at bounding box center [0, 0] width 0 height 0
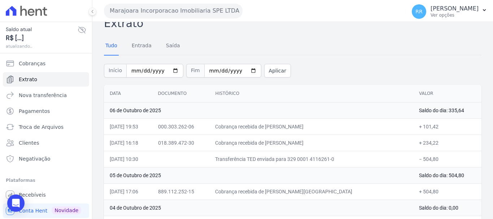
scroll to position [0, 0]
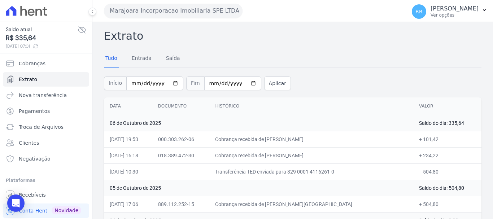
click at [162, 5] on button "Marajoara Incorporacao Imobiliaria SPE LTDA" at bounding box center [173, 11] width 139 height 14
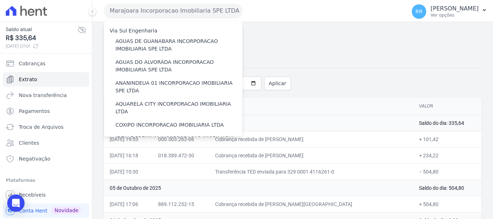
click at [160, 7] on button "Marajoara Incorporacao Imobiliaria SPE LTDA" at bounding box center [173, 11] width 139 height 14
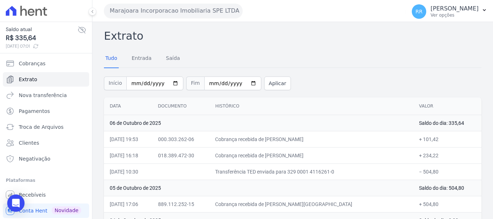
click at [142, 15] on button "Marajoara Incorporacao Imobiliaria SPE LTDA" at bounding box center [173, 11] width 139 height 14
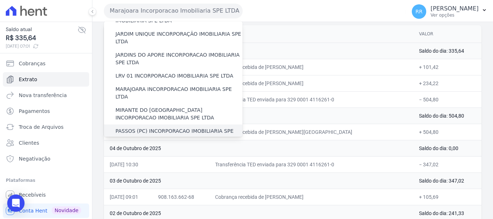
scroll to position [217, 0]
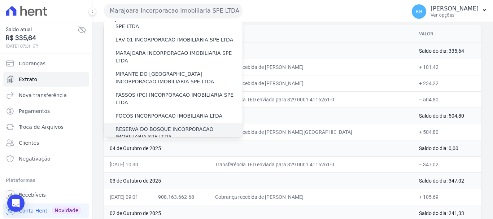
click at [119, 126] on label "RESERVA DO BOSQUE INCORPORACAO IMOBILIARIA SPE LTDA" at bounding box center [179, 133] width 127 height 15
click at [0, 0] on input "RESERVA DO BOSQUE INCORPORACAO IMOBILIARIA SPE LTDA" at bounding box center [0, 0] width 0 height 0
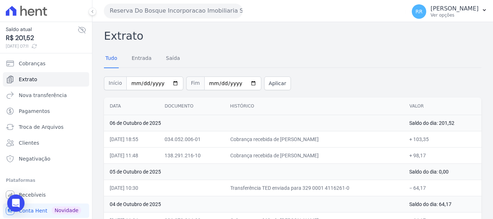
click at [146, 12] on button "Reserva Do Bosque Incorporacao Imobiliaria SPE LTDA" at bounding box center [173, 11] width 139 height 14
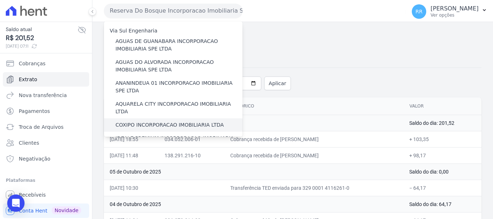
scroll to position [108, 0]
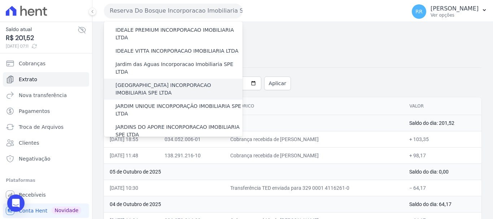
click at [121, 82] on label "[GEOGRAPHIC_DATA] INCORPORACAO IMOBILIARIA SPE LTDA" at bounding box center [179, 89] width 127 height 15
click at [0, 0] on input "[GEOGRAPHIC_DATA] INCORPORACAO IMOBILIARIA SPE LTDA" at bounding box center [0, 0] width 0 height 0
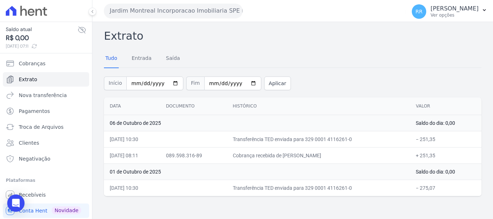
click at [138, 8] on button "Jardim Montreal Incorporacao Imobiliaria SPE LTDA" at bounding box center [173, 11] width 139 height 14
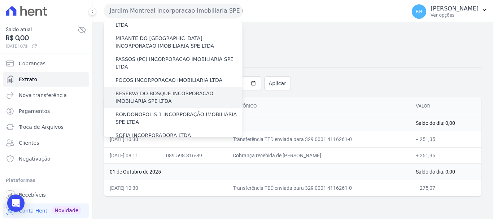
scroll to position [253, 0]
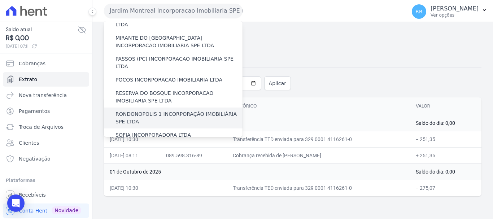
click at [125, 110] on label "RONDONOPOLIS 1 INCORPORAÇÃO IMOBILIÁRIA SPE LTDA" at bounding box center [179, 117] width 127 height 15
click at [0, 0] on input "RONDONOPOLIS 1 INCORPORAÇÃO IMOBILIÁRIA SPE LTDA" at bounding box center [0, 0] width 0 height 0
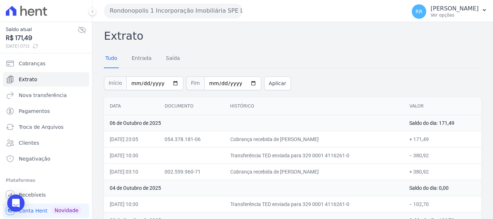
click at [273, 203] on td "Transferência TED enviada para 329 0001 4116261-0" at bounding box center [314, 204] width 179 height 16
click at [146, 5] on button "Rondonopolis 1 Incorporação Imobiliária SPE LTDA" at bounding box center [173, 11] width 139 height 14
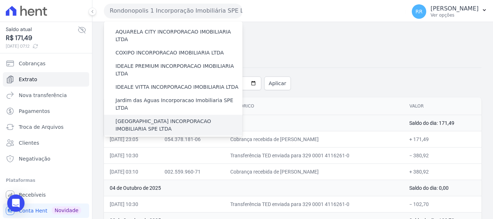
scroll to position [108, 0]
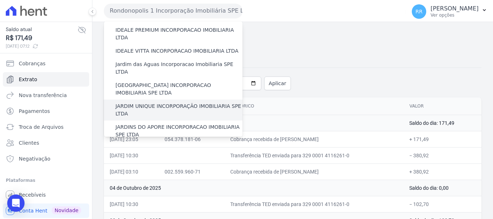
click at [121, 103] on label "JARDIM UNIQUE INCORPORAÇÃO IMOBILIARIA SPE LTDA" at bounding box center [179, 110] width 127 height 15
click at [0, 0] on input "JARDIM UNIQUE INCORPORAÇÃO IMOBILIARIA SPE LTDA" at bounding box center [0, 0] width 0 height 0
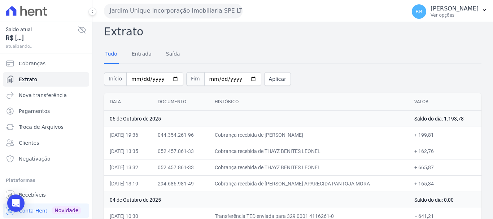
scroll to position [0, 0]
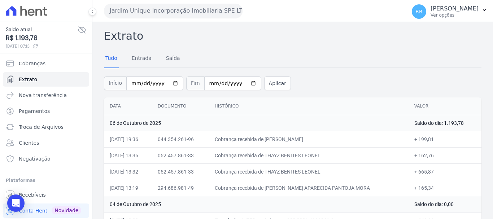
click at [121, 13] on button "Jardim Unique Incorporação Imobiliaria SPE LTDA" at bounding box center [173, 11] width 139 height 14
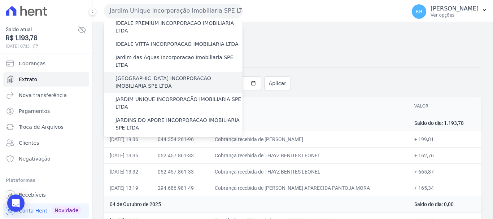
scroll to position [144, 0]
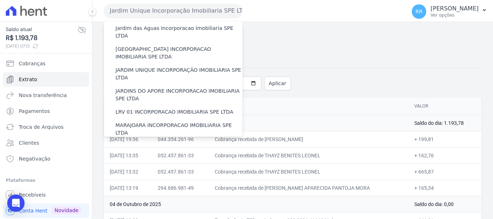
click at [148, 143] on label "MIRANTE DO [GEOGRAPHIC_DATA] INCORPORACAO IMOBILIARIA SPE LTDA" at bounding box center [179, 150] width 127 height 15
click at [0, 0] on input "MIRANTE DO [GEOGRAPHIC_DATA] INCORPORACAO IMOBILIARIA SPE LTDA" at bounding box center [0, 0] width 0 height 0
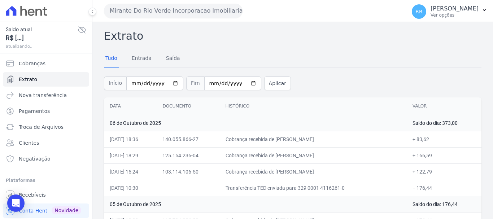
scroll to position [36, 0]
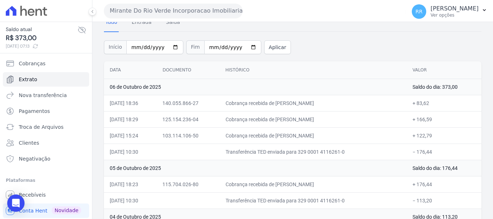
click at [216, 11] on button "Mirante Do Rio Verde Incorporacao Imobiliaria SPE LTDA" at bounding box center [173, 11] width 139 height 14
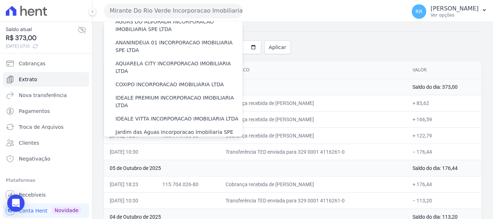
scroll to position [144, 0]
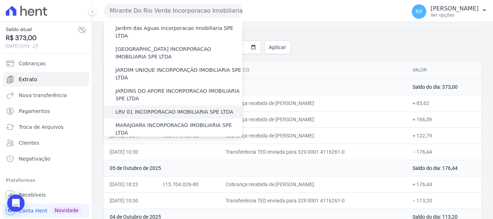
click at [149, 108] on label "LRV 01 INCORPORACAO IMOBILIARIA SPE LTDA" at bounding box center [175, 112] width 118 height 8
click at [0, 0] on input "LRV 01 INCORPORACAO IMOBILIARIA SPE LTDA" at bounding box center [0, 0] width 0 height 0
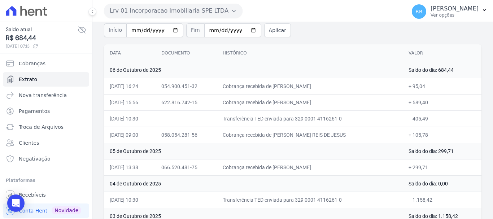
scroll to position [72, 0]
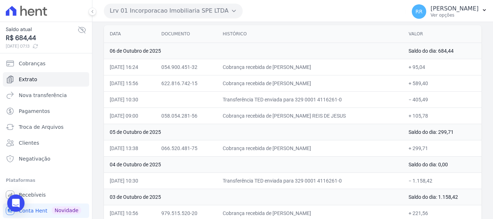
click at [125, 14] on button "Lrv 01 Incorporacao Imobiliaria SPE LTDA" at bounding box center [173, 11] width 139 height 14
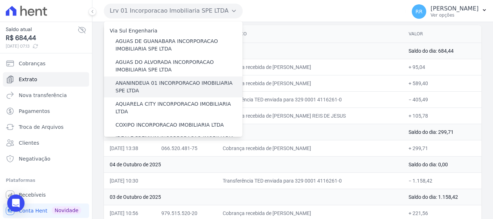
click at [134, 90] on label "ANANINDEUA 01 INCORPORACAO IMOBILIARIA SPE LTDA" at bounding box center [179, 86] width 127 height 15
click at [0, 0] on input "ANANINDEUA 01 INCORPORACAO IMOBILIARIA SPE LTDA" at bounding box center [0, 0] width 0 height 0
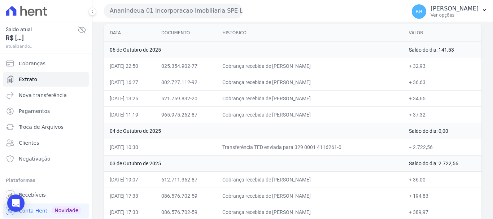
scroll to position [36, 0]
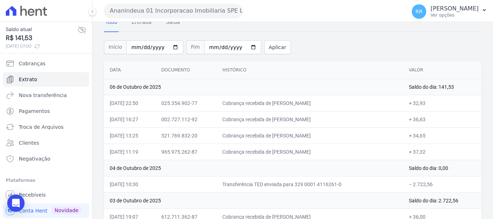
click at [154, 9] on button "Ananindeua 01 Incorporacao Imobiliaria SPE LTDA" at bounding box center [173, 11] width 139 height 14
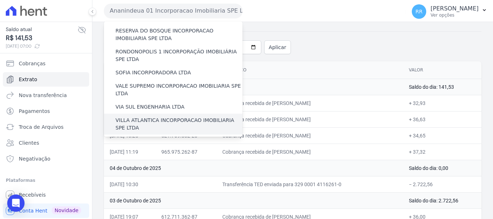
scroll to position [279, 0]
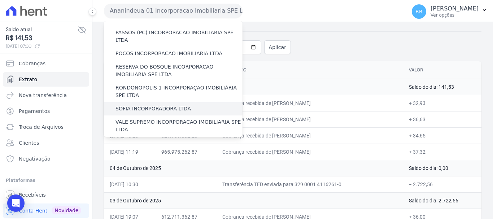
click at [145, 105] on label "SOFIA INCORPORADORA LTDA" at bounding box center [153, 109] width 75 height 8
click at [0, 0] on input "SOFIA INCORPORADORA LTDA" at bounding box center [0, 0] width 0 height 0
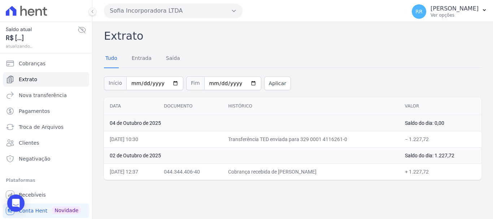
click at [140, 5] on button "Sofia Incorporadora LTDA" at bounding box center [173, 11] width 139 height 14
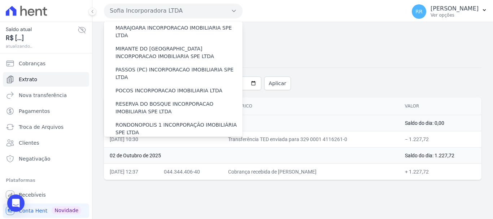
scroll to position [315, 0]
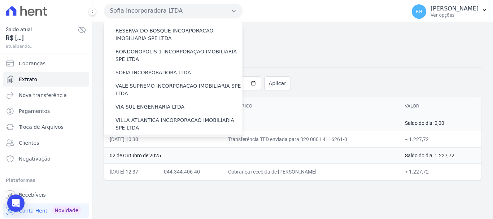
click at [143, 138] on label "[GEOGRAPHIC_DATA] INCORPORACAO IMOBILIARIA SPE LTDA" at bounding box center [179, 145] width 127 height 15
click at [0, 0] on input "[GEOGRAPHIC_DATA] INCORPORACAO IMOBILIARIA SPE LTDA" at bounding box center [0, 0] width 0 height 0
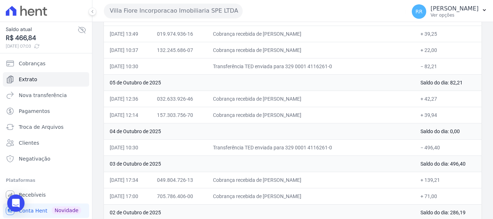
scroll to position [253, 0]
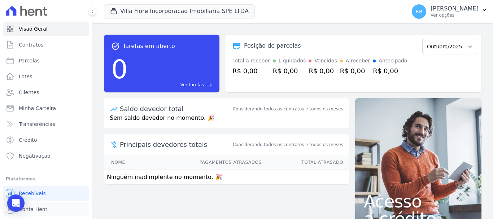
drag, startPoint x: 32, startPoint y: 207, endPoint x: 31, endPoint y: 201, distance: 6.0
click at [32, 207] on span "Conta Hent" at bounding box center [33, 209] width 29 height 7
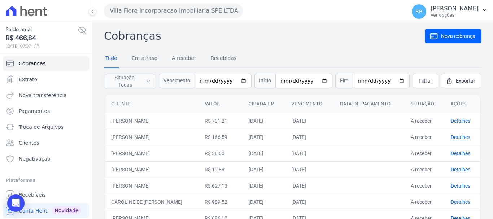
click at [145, 15] on button "Villa Fiore Incorporacao Imobiliaria SPE LTDA" at bounding box center [173, 11] width 139 height 14
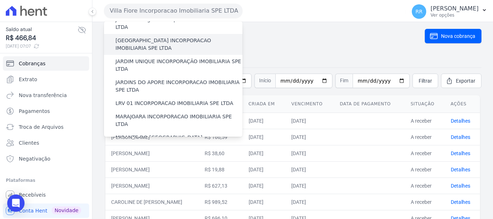
scroll to position [217, 0]
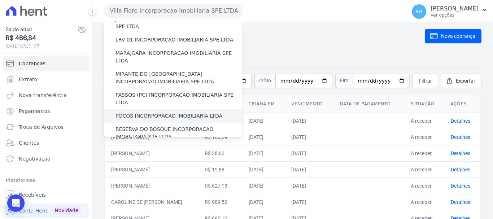
click at [157, 112] on label "POCOS INCORPORACAO IMOBILIARIA LTDA" at bounding box center [169, 116] width 107 height 8
click at [0, 0] on input "POCOS INCORPORACAO IMOBILIARIA LTDA" at bounding box center [0, 0] width 0 height 0
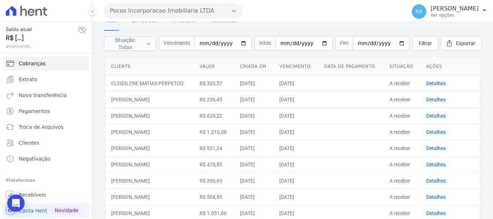
scroll to position [72, 0]
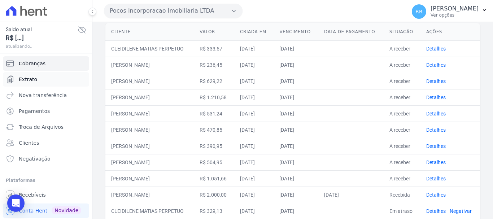
click at [33, 78] on span "Extrato" at bounding box center [28, 79] width 18 height 7
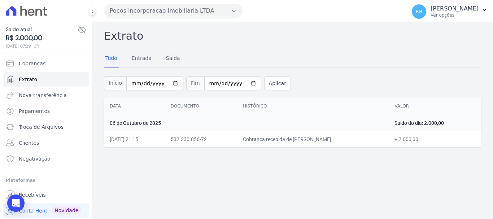
drag, startPoint x: 171, startPoint y: 15, endPoint x: 172, endPoint y: 25, distance: 9.4
click at [171, 15] on button "Pocos Incorporacao Imobiliaria LTDA" at bounding box center [173, 11] width 139 height 14
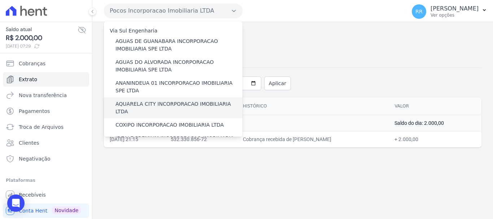
click at [152, 98] on div "AQUARELA CITY INCORPORACAO IMOBILIARIA LTDA" at bounding box center [173, 107] width 139 height 21
click at [151, 101] on label "AQUARELA CITY INCORPORACAO IMOBILIARIA LTDA" at bounding box center [179, 107] width 127 height 15
click at [0, 0] on input "AQUARELA CITY INCORPORACAO IMOBILIARIA LTDA" at bounding box center [0, 0] width 0 height 0
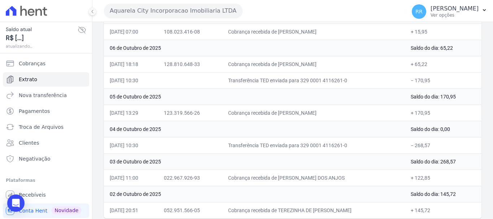
scroll to position [108, 0]
click at [128, 17] on button "Aquarela City Incorporacao Imobiliaria LTDA" at bounding box center [173, 11] width 139 height 14
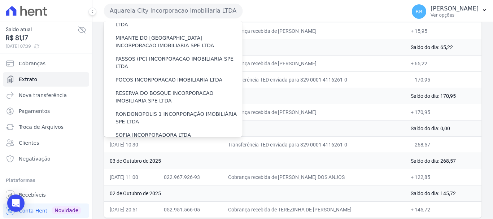
scroll to position [315, 0]
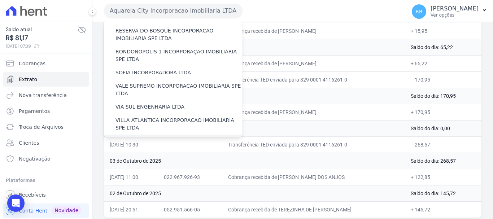
click at [166, 138] on label "[GEOGRAPHIC_DATA] INCORPORACAO IMOBILIARIA SPE LTDA" at bounding box center [179, 145] width 127 height 15
click at [0, 0] on input "[GEOGRAPHIC_DATA] INCORPORACAO IMOBILIARIA SPE LTDA" at bounding box center [0, 0] width 0 height 0
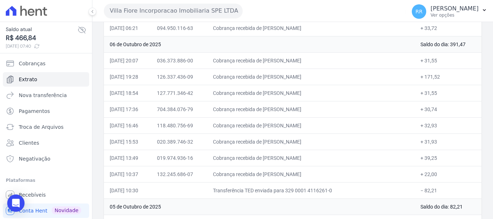
scroll to position [144, 0]
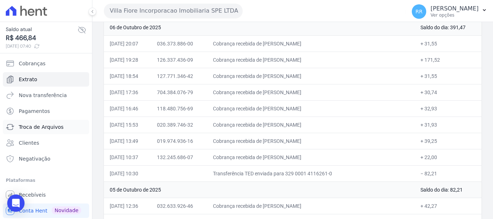
drag, startPoint x: 45, startPoint y: 126, endPoint x: 51, endPoint y: 120, distance: 8.7
click at [45, 126] on span "Troca de Arquivos" at bounding box center [41, 126] width 45 height 7
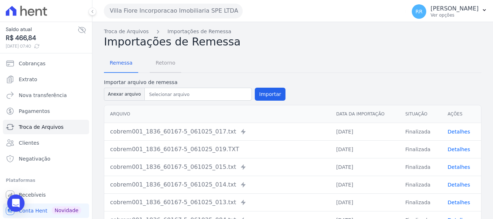
click at [171, 66] on span "Retorno" at bounding box center [165, 63] width 29 height 14
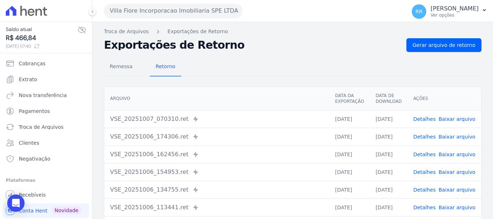
click at [426, 121] on link "Detalhes" at bounding box center [424, 119] width 22 height 6
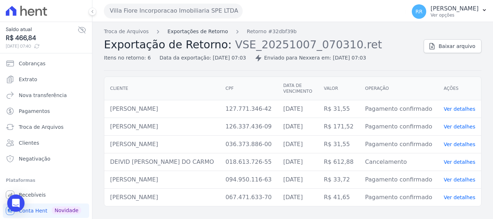
click at [214, 33] on link "Exportações de Retorno" at bounding box center [197, 32] width 61 height 8
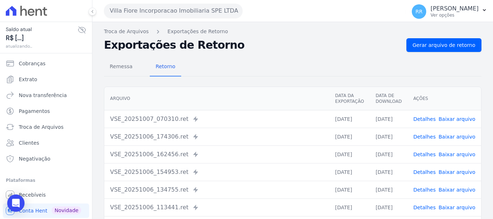
click at [426, 139] on link "Detalhes" at bounding box center [424, 137] width 22 height 6
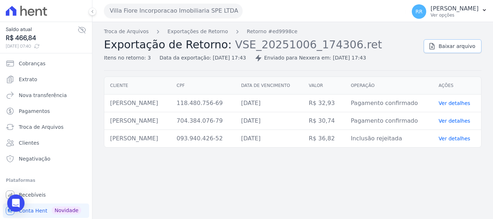
click at [449, 47] on span "Baixar arquivo" at bounding box center [457, 46] width 37 height 7
click at [206, 29] on link "Exportações de Retorno" at bounding box center [197, 32] width 61 height 8
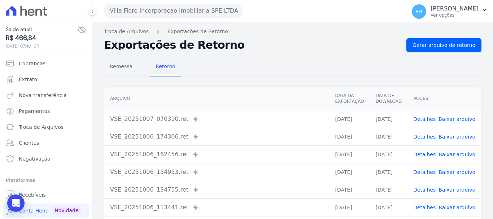
click at [430, 171] on link "Detalhes" at bounding box center [424, 172] width 22 height 6
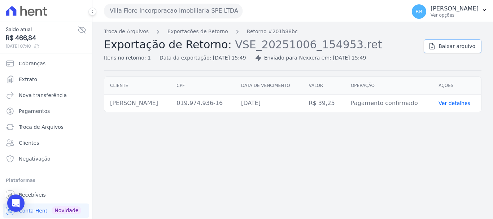
click at [443, 49] on span "Baixar arquivo" at bounding box center [457, 46] width 37 height 7
click at [199, 36] on div "Troca de Arquivos Exportações de Retorno Retorno #201b88bc Exportação de Retorn…" at bounding box center [261, 45] width 314 height 34
click at [209, 34] on link "Exportações de Retorno" at bounding box center [197, 32] width 61 height 8
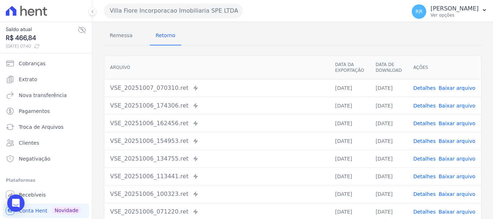
scroll to position [72, 0]
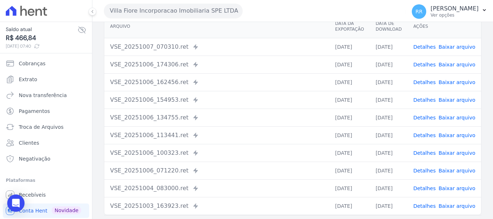
click at [420, 186] on link "Detalhes" at bounding box center [424, 189] width 22 height 6
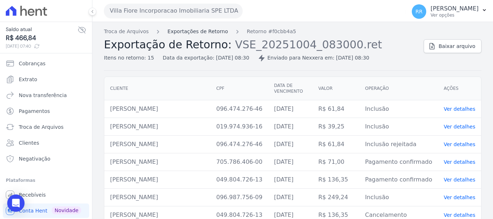
click at [214, 31] on link "Exportações de Retorno" at bounding box center [197, 32] width 61 height 8
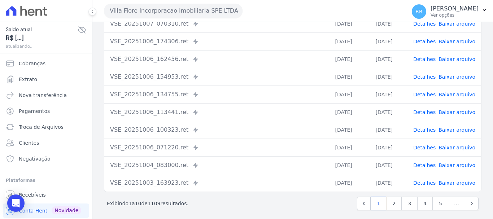
scroll to position [100, 0]
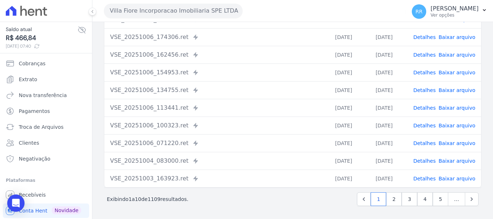
click at [423, 140] on link "Detalhes" at bounding box center [424, 143] width 22 height 6
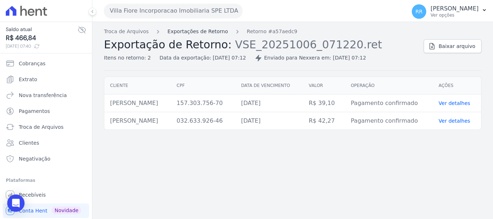
click at [198, 32] on link "Exportações de Retorno" at bounding box center [197, 32] width 61 height 8
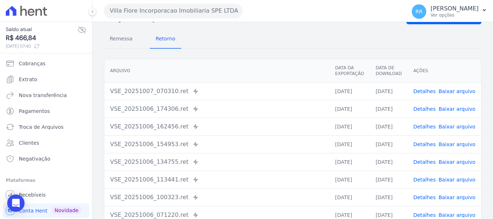
scroll to position [72, 0]
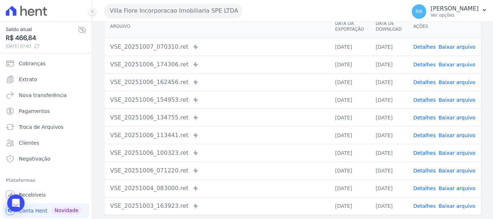
click at [432, 149] on td "Detalhes Baixar arquivo" at bounding box center [445, 153] width 74 height 18
click at [429, 151] on link "Detalhes" at bounding box center [424, 153] width 22 height 6
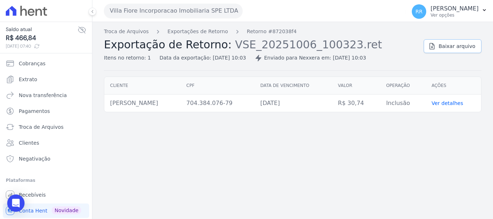
click at [448, 48] on span "Baixar arquivo" at bounding box center [457, 46] width 37 height 7
click at [209, 30] on link "Exportações de Retorno" at bounding box center [197, 32] width 61 height 8
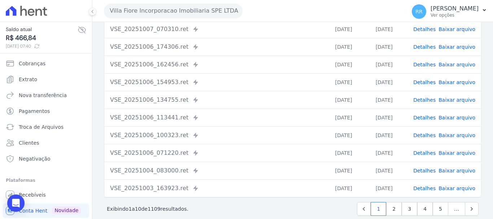
scroll to position [100, 0]
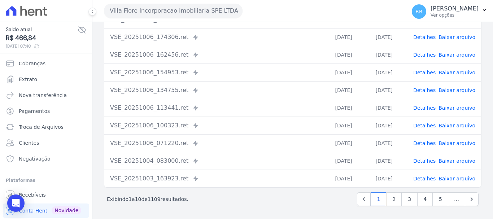
click at [422, 88] on link "Detalhes" at bounding box center [424, 90] width 22 height 6
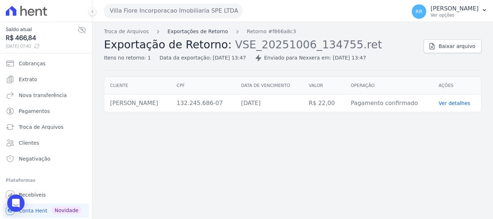
click at [200, 31] on link "Exportações de Retorno" at bounding box center [197, 32] width 61 height 8
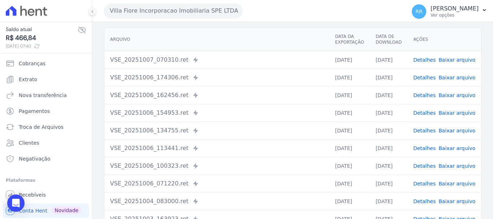
scroll to position [72, 0]
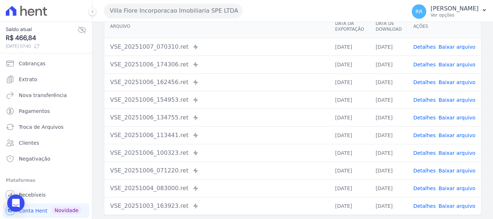
click at [431, 118] on link "Detalhes" at bounding box center [424, 118] width 22 height 6
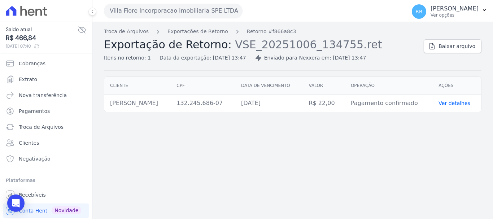
click at [219, 32] on ol "Troca de Arquivos Exportações de Retorno Retorno #f866a8c3" at bounding box center [200, 32] width 192 height 8
click at [204, 31] on link "Exportações de Retorno" at bounding box center [197, 32] width 61 height 8
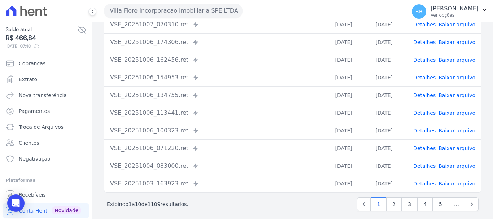
scroll to position [100, 0]
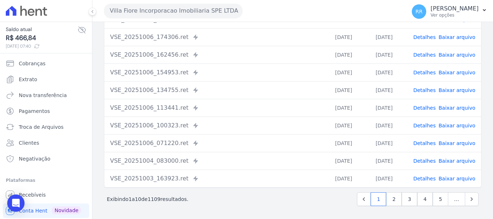
click at [427, 73] on link "Detalhes" at bounding box center [424, 73] width 22 height 6
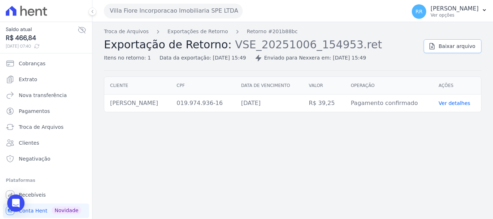
click at [436, 43] on icon at bounding box center [431, 46] width 7 height 7
click at [34, 78] on span "Extrato" at bounding box center [28, 79] width 18 height 7
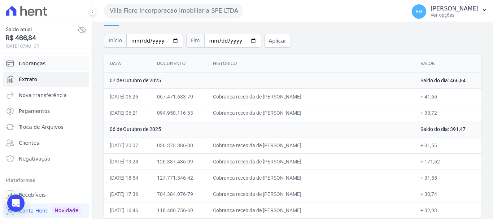
scroll to position [36, 0]
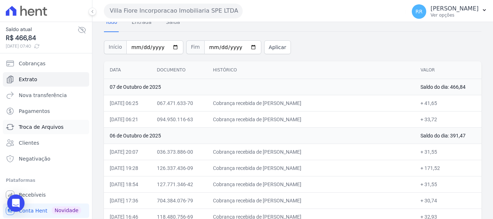
click at [37, 126] on span "Troca de Arquivos" at bounding box center [41, 126] width 45 height 7
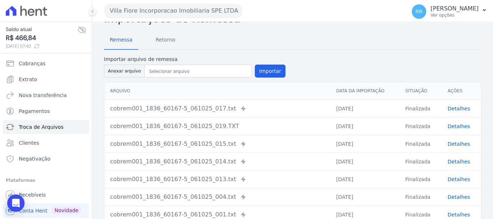
scroll to position [36, 0]
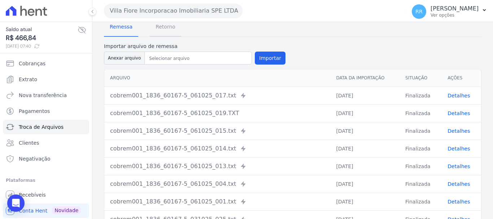
click at [163, 31] on span "Retorno" at bounding box center [165, 26] width 29 height 14
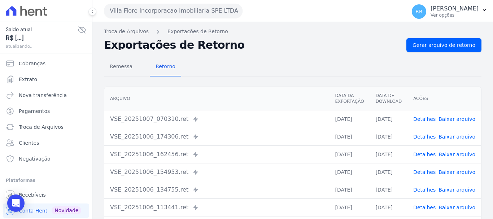
click at [425, 136] on link "Detalhes" at bounding box center [424, 137] width 22 height 6
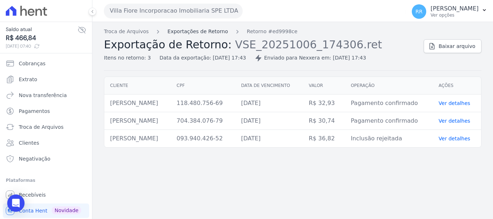
click at [193, 31] on link "Exportações de Retorno" at bounding box center [197, 32] width 61 height 8
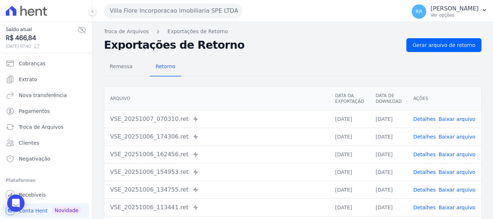
click at [425, 153] on link "Detalhes" at bounding box center [424, 155] width 22 height 6
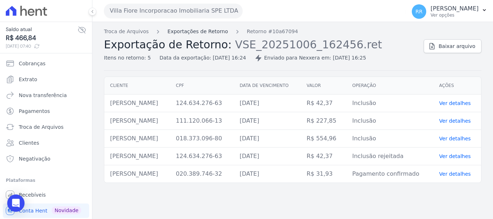
click at [208, 33] on link "Exportações de Retorno" at bounding box center [197, 32] width 61 height 8
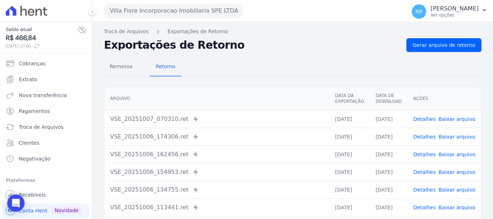
click at [428, 172] on link "Detalhes" at bounding box center [424, 172] width 22 height 6
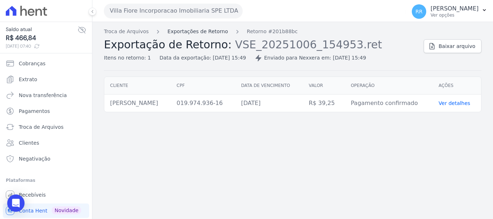
click at [195, 35] on link "Exportações de Retorno" at bounding box center [197, 32] width 61 height 8
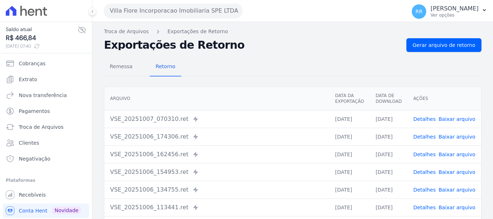
click at [199, 30] on link "Exportações de Retorno" at bounding box center [197, 32] width 61 height 8
click at [433, 119] on link "Detalhes" at bounding box center [424, 119] width 22 height 6
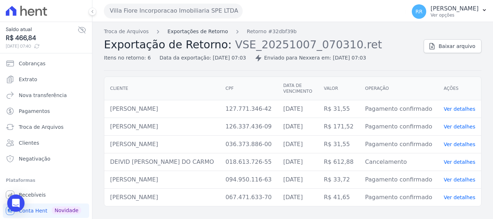
click at [196, 30] on link "Exportações de Retorno" at bounding box center [197, 32] width 61 height 8
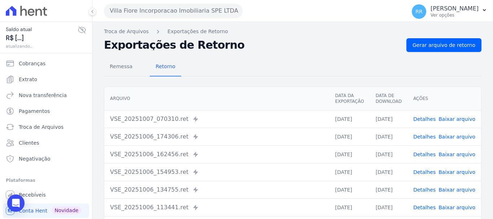
click at [431, 138] on link "Detalhes" at bounding box center [424, 137] width 22 height 6
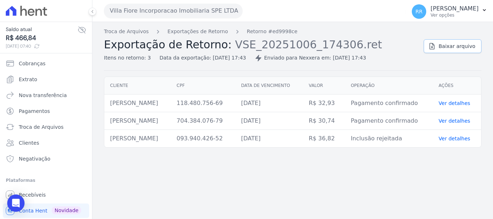
click at [458, 44] on span "Baixar arquivo" at bounding box center [457, 46] width 37 height 7
click at [196, 35] on link "Exportações de Retorno" at bounding box center [197, 32] width 61 height 8
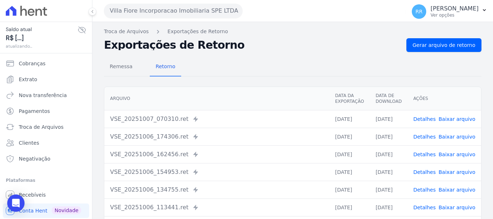
click at [427, 154] on link "Detalhes" at bounding box center [424, 155] width 22 height 6
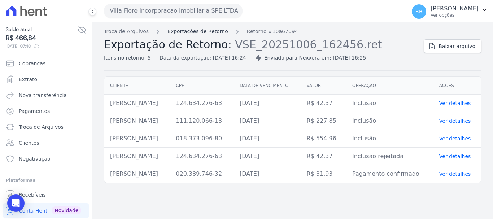
click at [209, 31] on link "Exportações de Retorno" at bounding box center [197, 32] width 61 height 8
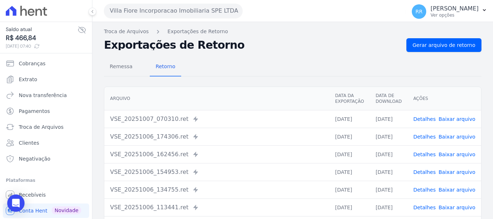
click at [424, 156] on link "Detalhes" at bounding box center [424, 155] width 22 height 6
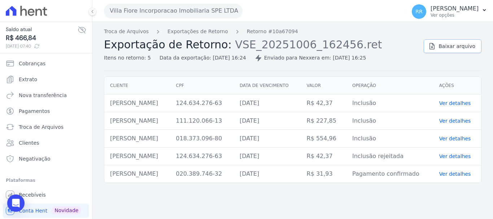
click at [434, 39] on link "Baixar arquivo" at bounding box center [453, 46] width 58 height 14
click at [195, 34] on link "Exportações de Retorno" at bounding box center [197, 32] width 61 height 8
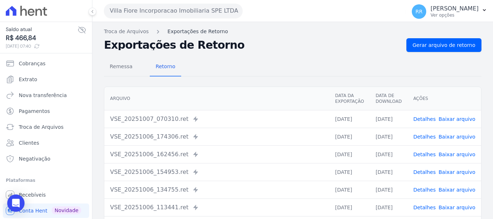
click at [191, 31] on link "Exportações de Retorno" at bounding box center [197, 32] width 61 height 8
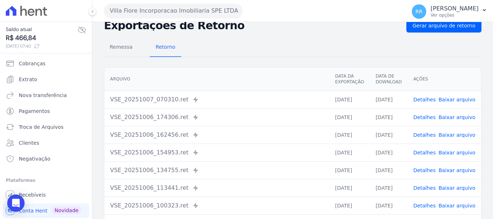
scroll to position [36, 0]
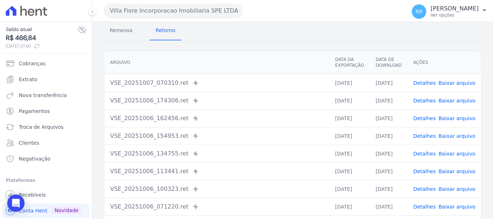
click at [428, 138] on link "Detalhes" at bounding box center [424, 136] width 22 height 6
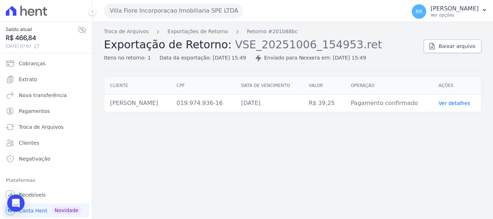
click at [444, 43] on span "Baixar arquivo" at bounding box center [457, 46] width 37 height 7
drag, startPoint x: 164, startPoint y: 119, endPoint x: 172, endPoint y: 140, distance: 22.9
click at [164, 121] on div "Troca de Arquivos Exportações de Retorno Retorno #201b88bc Exportação de Retorn…" at bounding box center [292, 120] width 401 height 197
click at [192, 8] on button "Villa Fiore Incorporacao Imobiliaria SPE LTDA" at bounding box center [173, 11] width 139 height 14
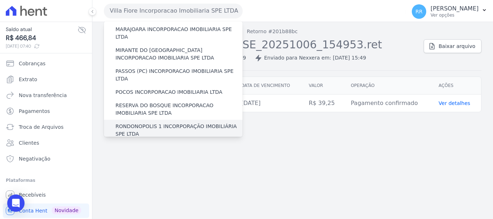
scroll to position [253, 0]
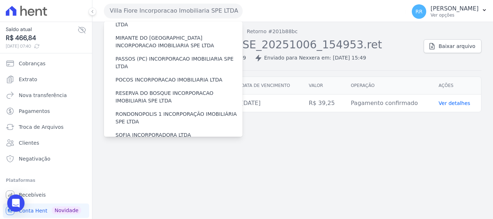
click at [143, 145] on label "VALE SUPREMO INCORPORACAO IMOBILIARIA SPE LTDA" at bounding box center [179, 152] width 127 height 15
click at [0, 0] on input "VALE SUPREMO INCORPORACAO IMOBILIARIA SPE LTDA" at bounding box center [0, 0] width 0 height 0
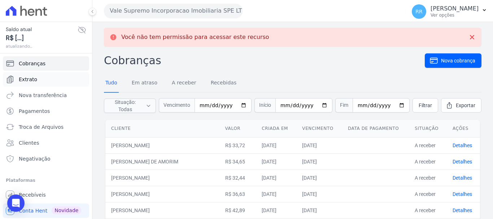
click at [32, 77] on span "Extrato" at bounding box center [28, 79] width 18 height 7
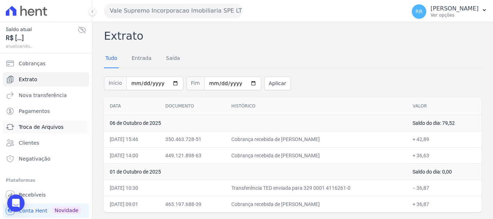
click at [29, 129] on span "Troca de Arquivos" at bounding box center [41, 126] width 45 height 7
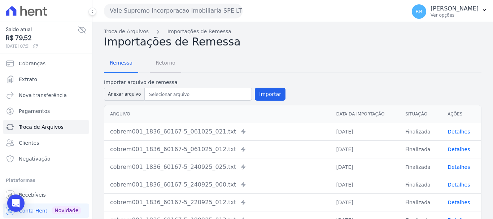
click at [161, 65] on span "Retorno" at bounding box center [165, 63] width 29 height 14
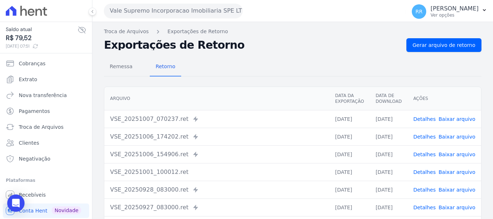
click at [425, 116] on link "Detalhes" at bounding box center [424, 119] width 22 height 6
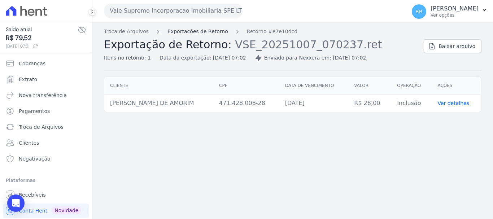
click at [212, 32] on link "Exportações de Retorno" at bounding box center [197, 32] width 61 height 8
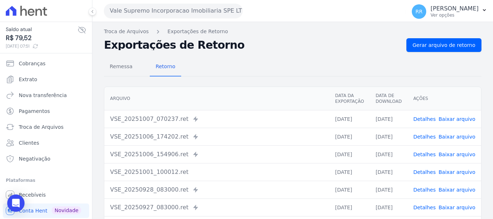
click at [424, 139] on link "Detalhes" at bounding box center [424, 137] width 22 height 6
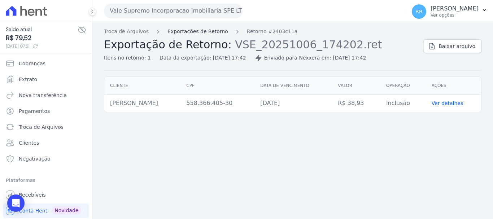
click at [208, 33] on link "Exportações de Retorno" at bounding box center [197, 32] width 61 height 8
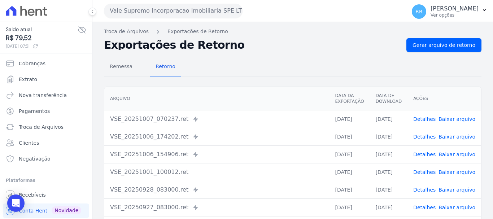
click at [427, 157] on link "Detalhes" at bounding box center [424, 155] width 22 height 6
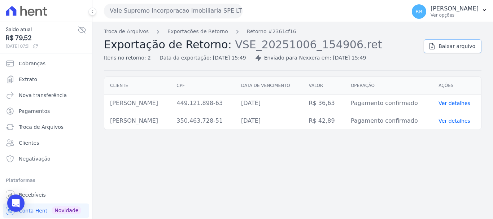
click at [463, 47] on span "Baixar arquivo" at bounding box center [457, 46] width 37 height 7
click at [211, 36] on div "Troca de Arquivos Exportações de Retorno Retorno #2361cf16 Exportação de Retorn…" at bounding box center [261, 45] width 314 height 34
click at [214, 31] on link "Exportações de Retorno" at bounding box center [197, 32] width 61 height 8
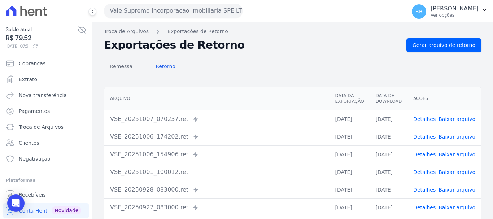
click at [422, 176] on td "Detalhes Baixar arquivo" at bounding box center [445, 172] width 74 height 18
click at [240, 155] on div "VSE_20251006_154906.ret Enviado para Nexxera em: [DATE] 15:49" at bounding box center [216, 154] width 213 height 9
drag, startPoint x: 149, startPoint y: 7, endPoint x: 156, endPoint y: 18, distance: 12.8
click at [150, 7] on button "Vale Supremo Incorporacao Imobiliaria SPE LTDA" at bounding box center [173, 11] width 139 height 14
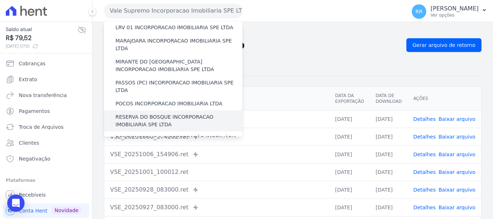
scroll to position [217, 0]
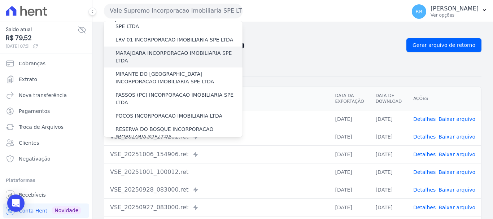
click at [160, 47] on div "MARAJOARA INCORPORACAO IMOBILIARIA SPE LTDA" at bounding box center [173, 57] width 139 height 21
click at [159, 49] on label "MARAJOARA INCORPORACAO IMOBILIARIA SPE LTDA" at bounding box center [179, 56] width 127 height 15
click at [0, 0] on input "MARAJOARA INCORPORACAO IMOBILIARIA SPE LTDA" at bounding box center [0, 0] width 0 height 0
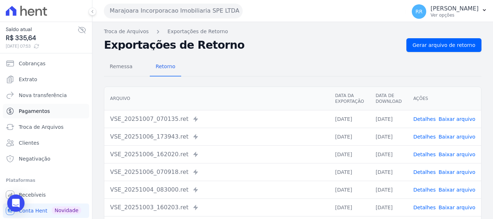
click at [37, 111] on span "Pagamentos" at bounding box center [34, 111] width 31 height 7
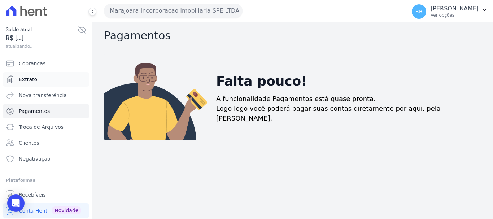
click at [28, 83] on span "Extrato" at bounding box center [28, 79] width 18 height 7
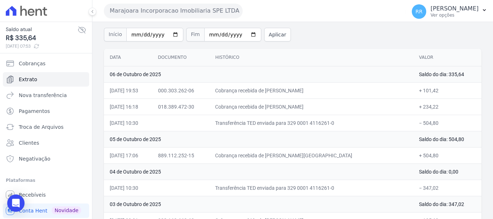
scroll to position [36, 0]
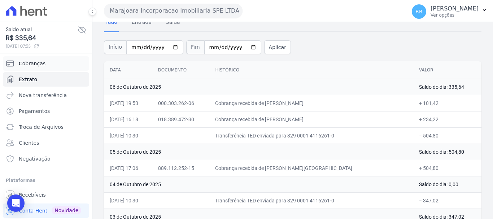
click at [36, 62] on span "Cobranças" at bounding box center [32, 63] width 27 height 7
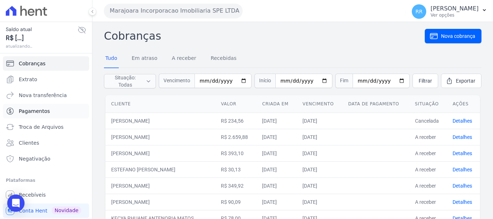
click at [34, 117] on link "Pagamentos" at bounding box center [46, 111] width 86 height 14
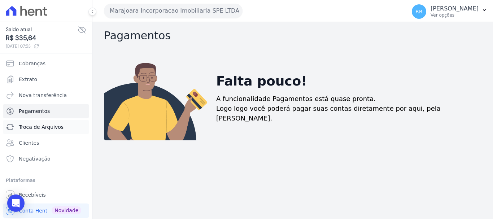
click at [35, 130] on span "Troca de Arquivos" at bounding box center [41, 126] width 45 height 7
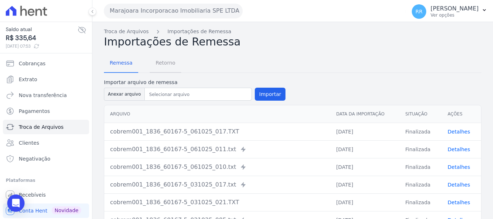
click at [169, 66] on span "Retorno" at bounding box center [165, 63] width 29 height 14
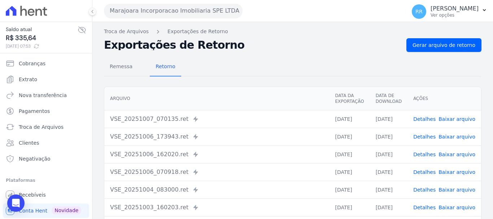
click at [427, 138] on link "Detalhes" at bounding box center [424, 137] width 22 height 6
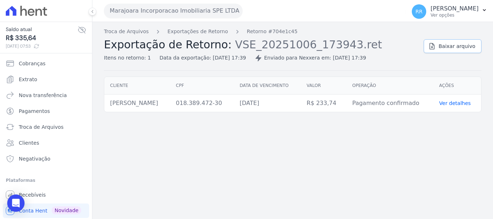
click at [447, 50] on link "Baixar arquivo" at bounding box center [453, 46] width 58 height 14
click at [151, 14] on button "Marajoara Incorporacao Imobiliaria SPE LTDA" at bounding box center [173, 11] width 139 height 14
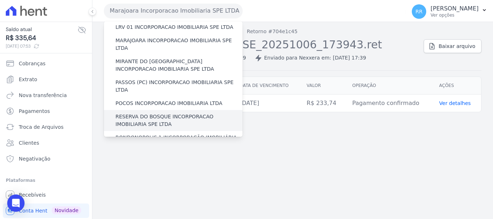
scroll to position [217, 0]
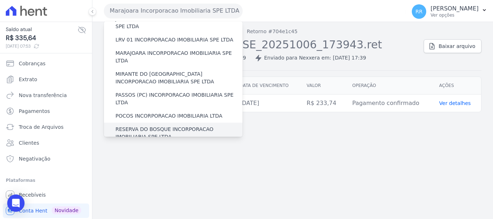
click at [143, 126] on label "RESERVA DO BOSQUE INCORPORACAO IMOBILIARIA SPE LTDA" at bounding box center [179, 133] width 127 height 15
click at [0, 0] on input "RESERVA DO BOSQUE INCORPORACAO IMOBILIARIA SPE LTDA" at bounding box center [0, 0] width 0 height 0
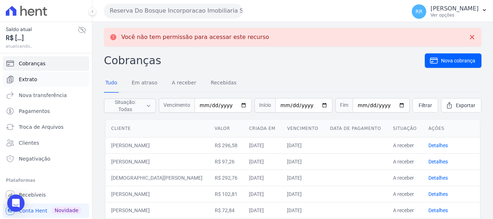
click at [22, 78] on span "Extrato" at bounding box center [28, 79] width 18 height 7
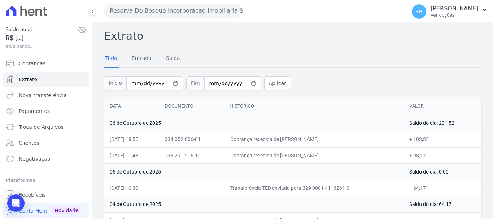
scroll to position [36, 0]
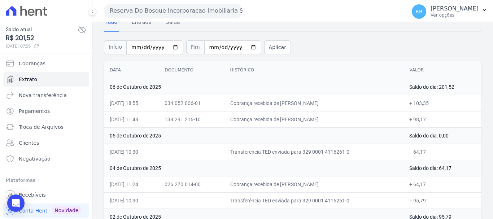
click at [178, 29] on div "Tudo Entrada [GEOGRAPHIC_DATA]" at bounding box center [293, 23] width 378 height 18
click at [182, 12] on button "Reserva Do Bosque Incorporacao Imobiliaria SPE LTDA" at bounding box center [173, 11] width 139 height 14
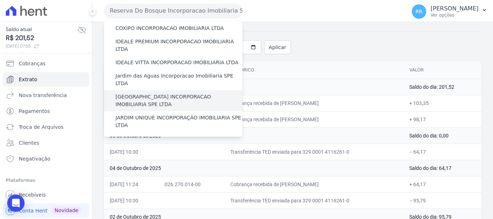
scroll to position [108, 0]
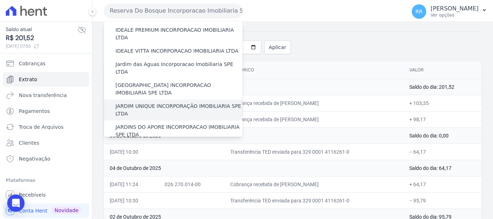
click at [159, 103] on label "JARDIM UNIQUE INCORPORAÇÃO IMOBILIARIA SPE LTDA" at bounding box center [179, 110] width 127 height 15
click at [0, 0] on input "JARDIM UNIQUE INCORPORAÇÃO IMOBILIARIA SPE LTDA" at bounding box center [0, 0] width 0 height 0
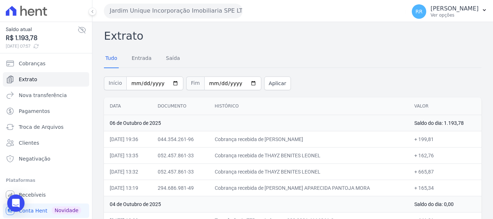
click at [351, 130] on td "06 de Outubro de 2025" at bounding box center [256, 123] width 305 height 16
drag, startPoint x: 279, startPoint y: 187, endPoint x: 361, endPoint y: 183, distance: 81.7
click at [361, 183] on td "Cobrança recebida de [PERSON_NAME] APARECIDA PANTOJA MORA" at bounding box center [309, 188] width 200 height 16
click at [44, 129] on span "Troca de Arquivos" at bounding box center [41, 126] width 45 height 7
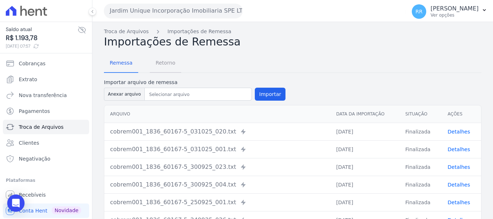
click at [163, 62] on span "Retorno" at bounding box center [165, 63] width 29 height 14
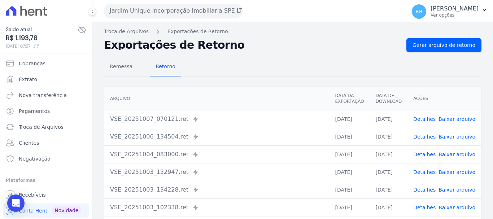
click at [426, 154] on link "Detalhes" at bounding box center [424, 155] width 22 height 6
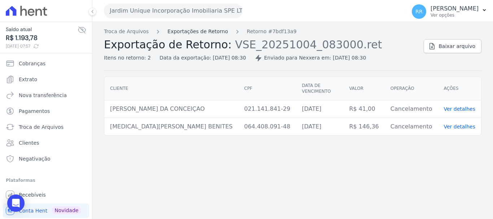
click at [218, 32] on link "Exportações de Retorno" at bounding box center [197, 32] width 61 height 8
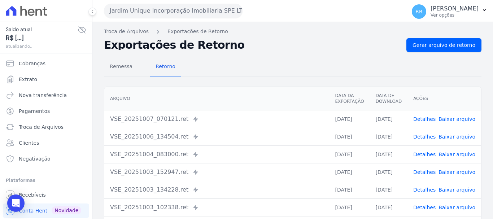
click at [426, 138] on link "Detalhes" at bounding box center [424, 137] width 22 height 6
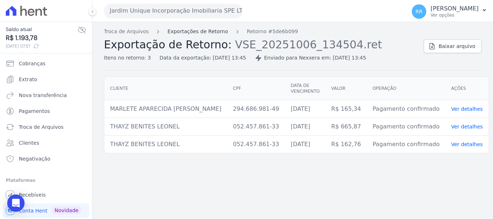
click at [179, 34] on link "Exportações de Retorno" at bounding box center [197, 32] width 61 height 8
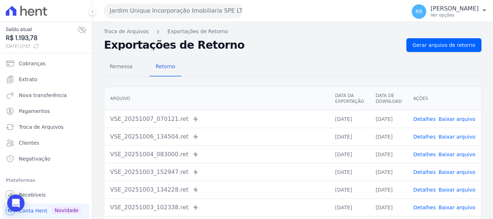
click at [424, 157] on link "Detalhes" at bounding box center [424, 155] width 22 height 6
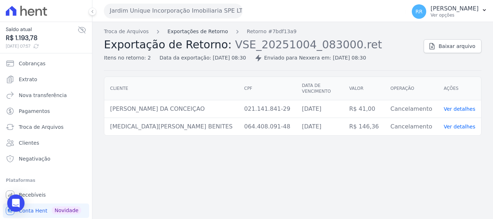
click at [208, 30] on link "Exportações de Retorno" at bounding box center [197, 32] width 61 height 8
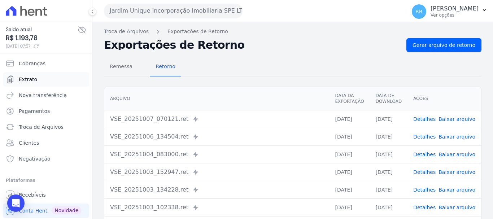
click at [27, 73] on link "Extrato" at bounding box center [46, 79] width 86 height 14
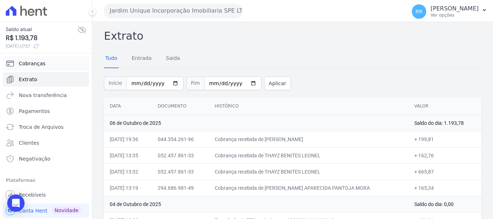
click at [29, 63] on span "Cobranças" at bounding box center [32, 63] width 27 height 7
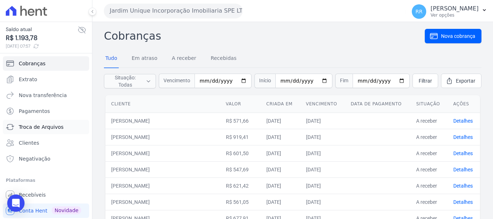
click at [35, 130] on span "Troca de Arquivos" at bounding box center [41, 126] width 45 height 7
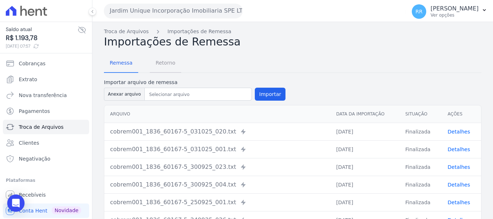
click at [157, 60] on span "Retorno" at bounding box center [165, 63] width 29 height 14
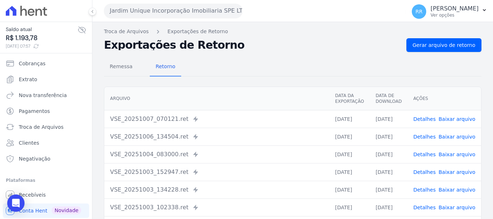
click at [419, 139] on link "Detalhes" at bounding box center [424, 137] width 22 height 6
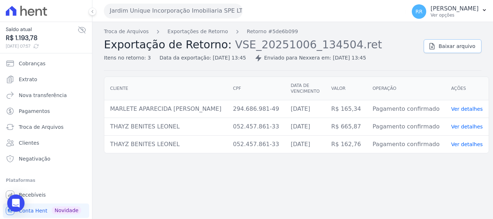
click at [442, 44] on link "Baixar arquivo" at bounding box center [453, 46] width 58 height 14
click at [176, 9] on button "Jardim Unique Incorporação Imobiliaria SPE LTDA" at bounding box center [173, 11] width 139 height 14
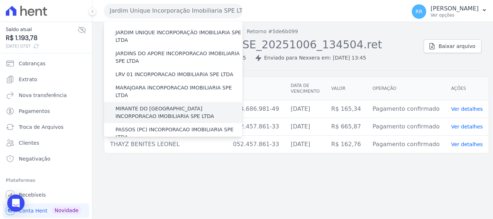
scroll to position [217, 0]
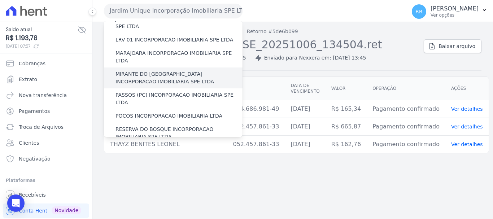
click at [169, 70] on label "MIRANTE DO [GEOGRAPHIC_DATA] INCORPORACAO IMOBILIARIA SPE LTDA" at bounding box center [179, 77] width 127 height 15
click at [0, 0] on input "MIRANTE DO [GEOGRAPHIC_DATA] INCORPORACAO IMOBILIARIA SPE LTDA" at bounding box center [0, 0] width 0 height 0
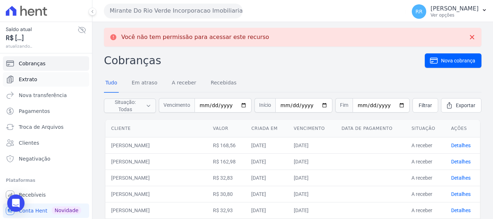
click at [33, 83] on link "Extrato" at bounding box center [46, 79] width 86 height 14
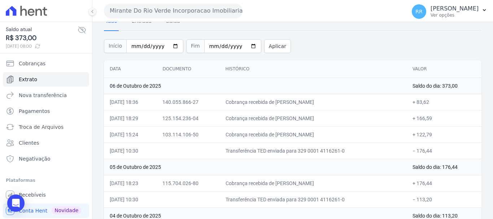
scroll to position [36, 0]
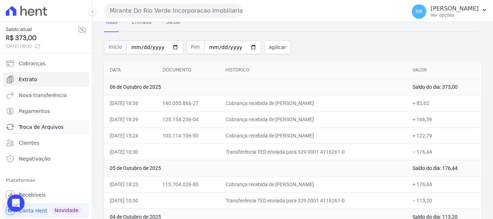
click at [36, 132] on link "Troca de Arquivos" at bounding box center [46, 127] width 86 height 14
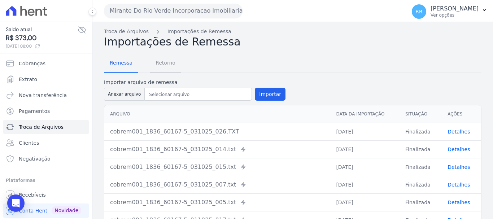
click at [162, 62] on span "Retorno" at bounding box center [165, 63] width 29 height 14
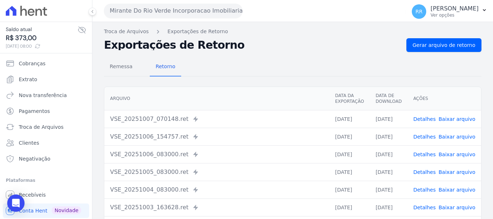
click at [430, 135] on link "Detalhes" at bounding box center [424, 137] width 22 height 6
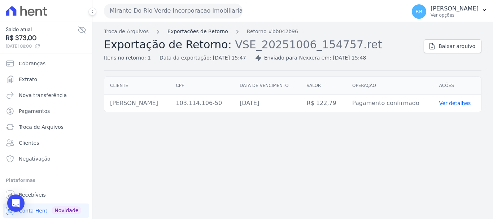
click at [214, 33] on link "Exportações de Retorno" at bounding box center [197, 32] width 61 height 8
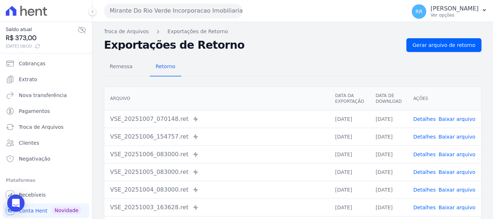
click at [432, 157] on link "Detalhes" at bounding box center [424, 155] width 22 height 6
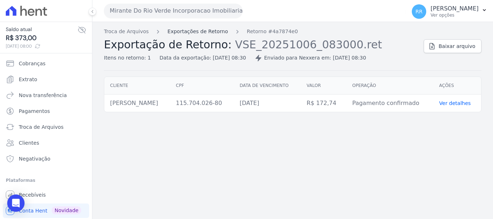
click at [203, 32] on link "Exportações de Retorno" at bounding box center [197, 32] width 61 height 8
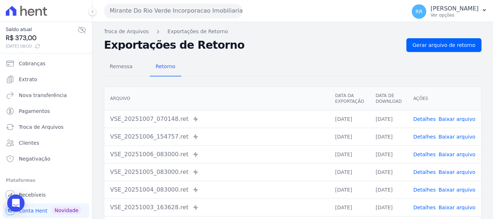
click at [432, 188] on link "Detalhes" at bounding box center [424, 190] width 22 height 6
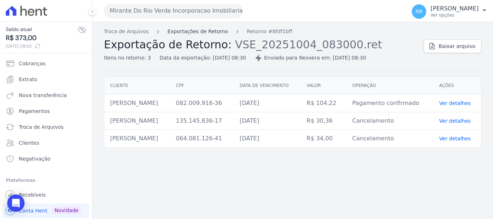
click at [186, 31] on link "Exportações de Retorno" at bounding box center [197, 32] width 61 height 8
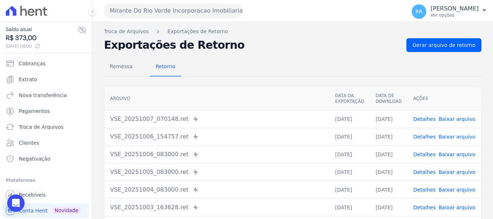
click at [430, 169] on link "Detalhes" at bounding box center [424, 172] width 22 height 6
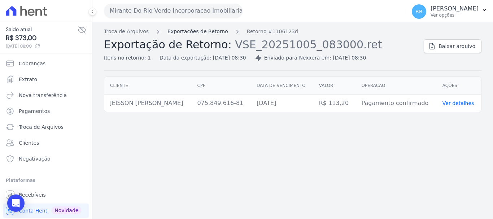
click at [191, 34] on link "Exportações de Retorno" at bounding box center [197, 32] width 61 height 8
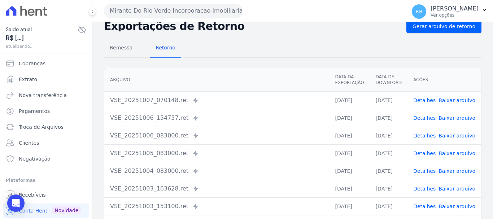
scroll to position [36, 0]
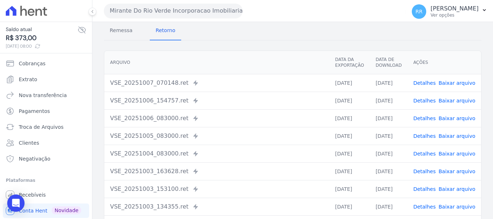
click at [426, 151] on link "Detalhes" at bounding box center [424, 154] width 22 height 6
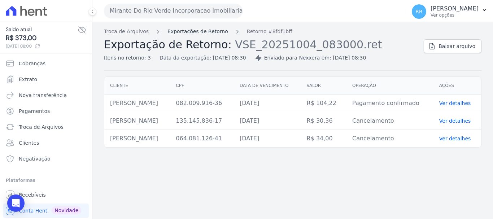
click at [191, 33] on link "Exportações de Retorno" at bounding box center [197, 32] width 61 height 8
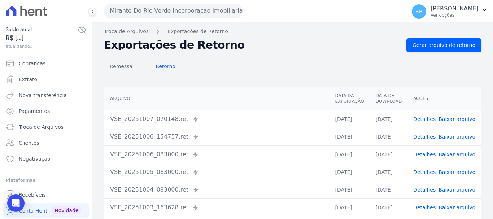
click at [427, 119] on link "Detalhes" at bounding box center [424, 119] width 22 height 6
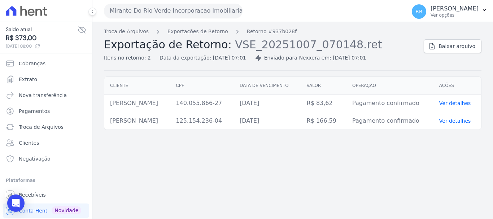
click at [462, 53] on div "Troca de Arquivos Exportações de Retorno Retorno #937b028f Exportação de Retorn…" at bounding box center [293, 49] width 378 height 43
click at [457, 49] on span "Baixar arquivo" at bounding box center [457, 46] width 37 height 7
click at [199, 33] on link "Exportações de Retorno" at bounding box center [197, 32] width 61 height 8
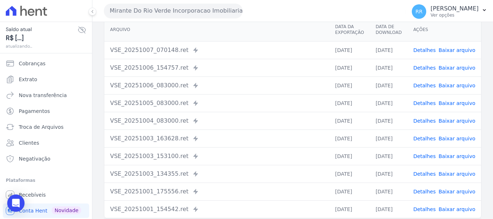
scroll to position [72, 0]
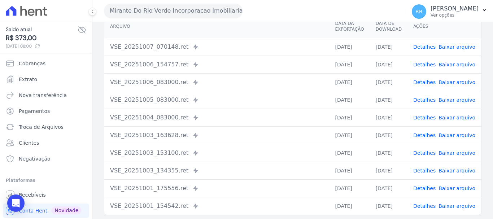
click at [429, 136] on link "Detalhes" at bounding box center [424, 135] width 22 height 6
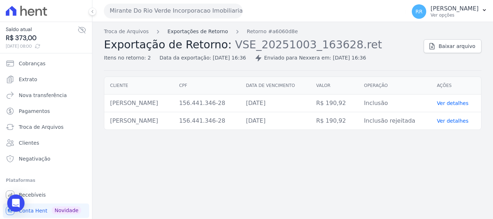
click at [205, 34] on link "Exportações de Retorno" at bounding box center [197, 32] width 61 height 8
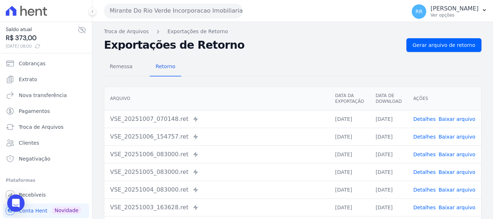
click at [427, 138] on link "Detalhes" at bounding box center [424, 137] width 22 height 6
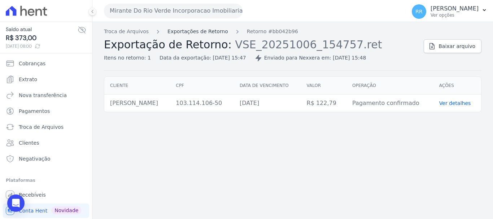
click at [207, 32] on link "Exportações de Retorno" at bounding box center [197, 32] width 61 height 8
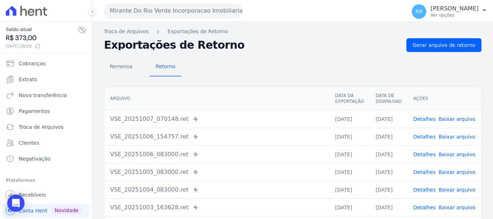
click at [419, 152] on link "Detalhes" at bounding box center [424, 155] width 22 height 6
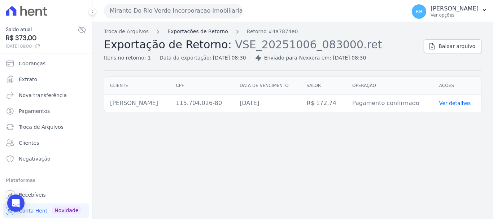
click at [196, 32] on link "Exportações de Retorno" at bounding box center [197, 32] width 61 height 8
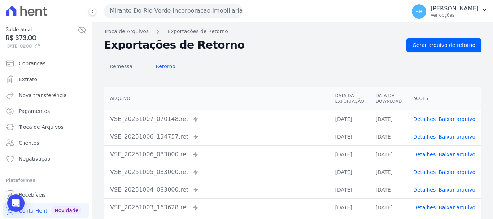
click at [429, 173] on link "Detalhes" at bounding box center [424, 172] width 22 height 6
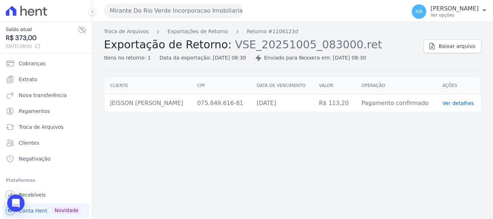
click at [186, 16] on button "Mirante Do Rio Verde Incorporacao Imobiliaria SPE LTDA" at bounding box center [173, 11] width 139 height 14
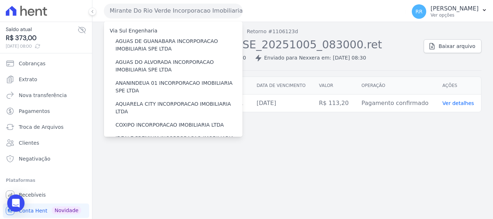
click at [354, 60] on div "Enviado para Nexxera em: [DATE] 08:30" at bounding box center [311, 58] width 112 height 8
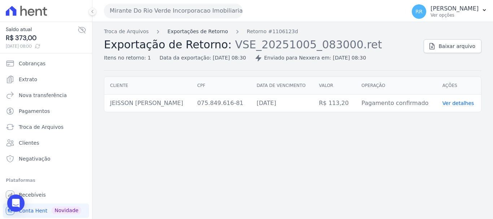
click at [183, 32] on link "Exportações de Retorno" at bounding box center [197, 32] width 61 height 8
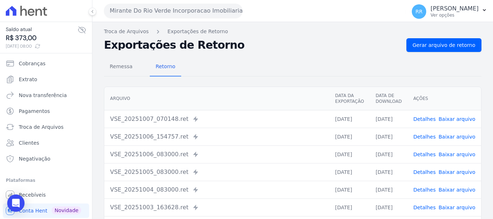
click at [426, 187] on link "Detalhes" at bounding box center [424, 190] width 22 height 6
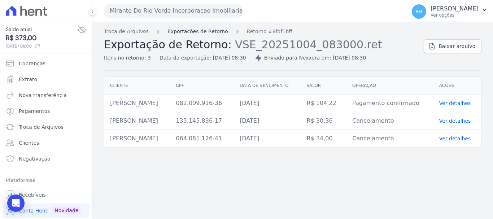
click at [195, 34] on link "Exportações de Retorno" at bounding box center [197, 32] width 61 height 8
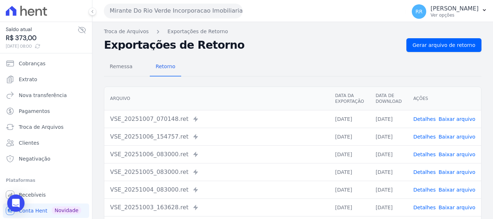
click at [424, 134] on link "Detalhes" at bounding box center [424, 137] width 22 height 6
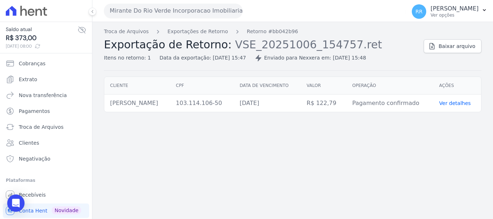
click at [440, 55] on div "Troca de Arquivos Exportações de Retorno Retorno #bb042b96 Exportação de Retorn…" at bounding box center [293, 49] width 378 height 43
click at [443, 49] on span "Baixar arquivo" at bounding box center [457, 46] width 37 height 7
click at [32, 78] on span "Extrato" at bounding box center [28, 79] width 18 height 7
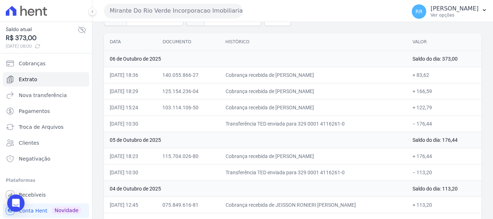
scroll to position [72, 0]
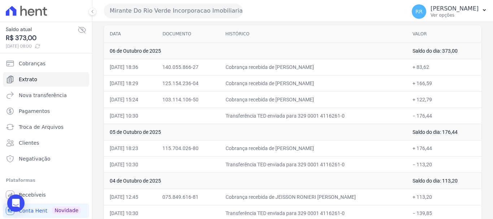
click at [320, 140] on td "Cobrança recebida de [PERSON_NAME]" at bounding box center [313, 148] width 187 height 16
click at [200, 2] on div "Mirante Do Rio Verde Incorporacao Imobiliaria SPE LTDA Via Sul Engenharia AGUAS…" at bounding box center [253, 11] width 299 height 22
click at [200, 11] on button "Mirante Do Rio Verde Incorporacao Imobiliaria SPE LTDA" at bounding box center [173, 11] width 139 height 14
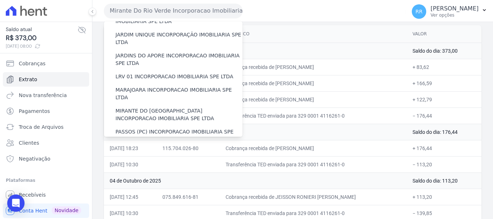
scroll to position [180, 0]
click at [165, 72] on label "LRV 01 INCORPORACAO IMOBILIARIA SPE LTDA" at bounding box center [175, 76] width 118 height 8
click at [0, 0] on input "LRV 01 INCORPORACAO IMOBILIARIA SPE LTDA" at bounding box center [0, 0] width 0 height 0
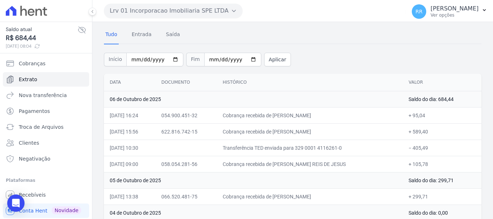
scroll to position [36, 0]
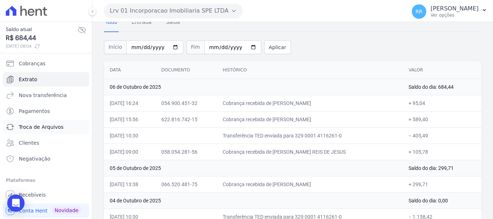
click at [27, 129] on span "Troca de Arquivos" at bounding box center [41, 126] width 45 height 7
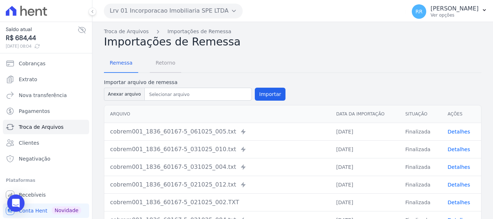
click at [163, 62] on span "Retorno" at bounding box center [165, 63] width 29 height 14
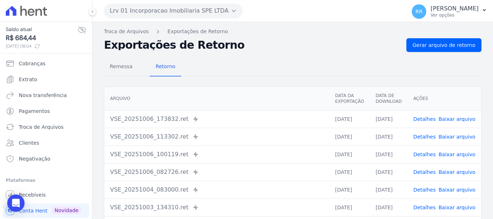
click at [429, 120] on link "Detalhes" at bounding box center [424, 119] width 22 height 6
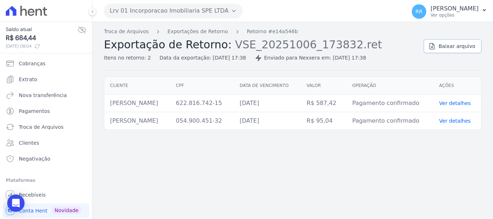
click at [452, 44] on span "Baixar arquivo" at bounding box center [457, 46] width 37 height 7
